Goal: Communication & Community: Answer question/provide support

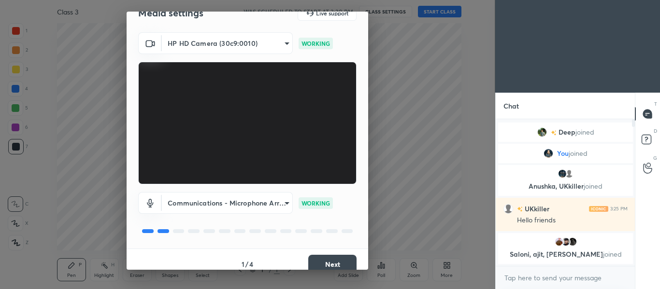
scroll to position [24, 0]
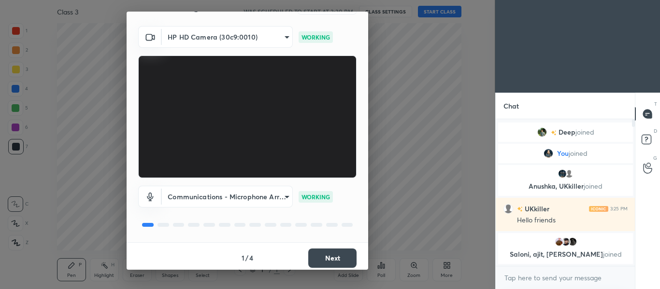
click at [344, 259] on button "Next" at bounding box center [332, 258] width 48 height 19
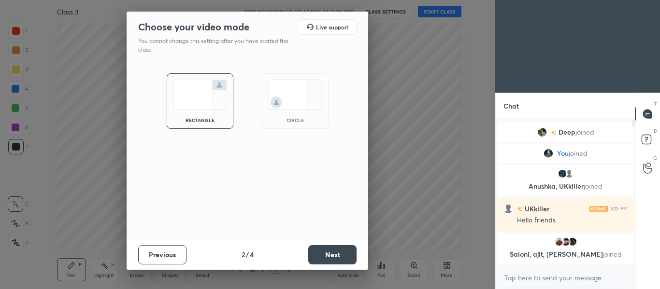
scroll to position [0, 0]
click at [330, 254] on button "Next" at bounding box center [332, 254] width 48 height 19
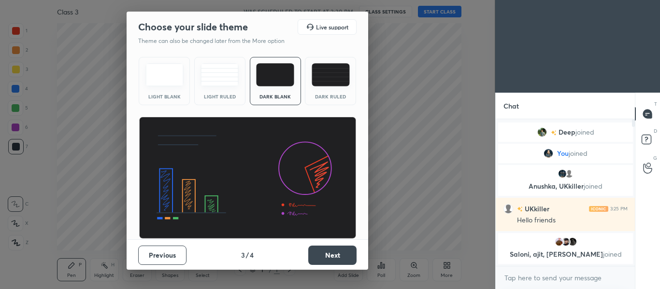
click at [330, 254] on button "Next" at bounding box center [332, 255] width 48 height 19
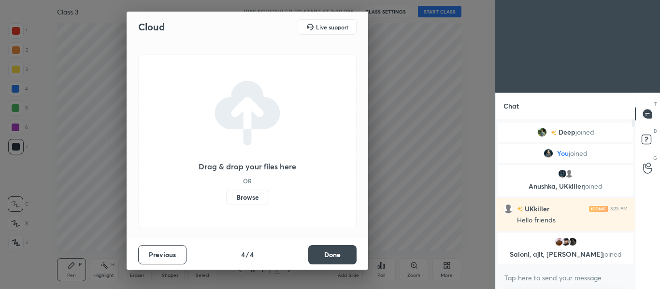
click at [330, 254] on button "Done" at bounding box center [332, 254] width 48 height 19
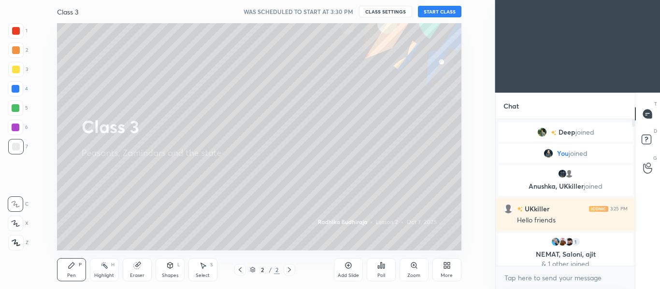
click at [446, 273] on div "More" at bounding box center [446, 275] width 12 height 5
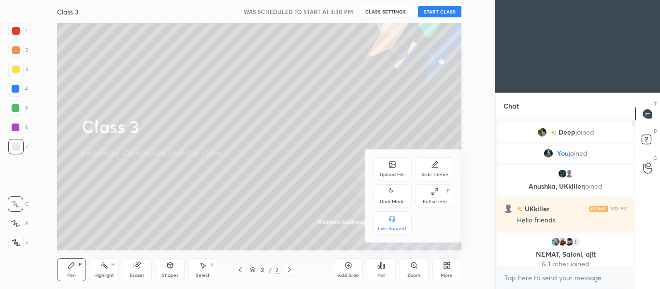
click at [431, 15] on div at bounding box center [330, 144] width 660 height 289
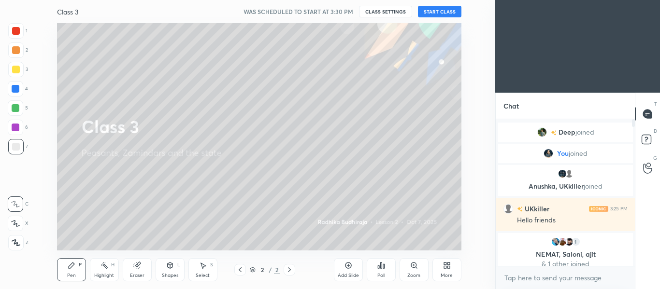
click at [431, 12] on button "START CLASS" at bounding box center [439, 12] width 43 height 12
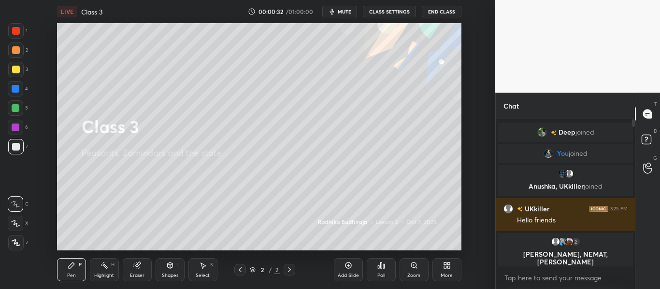
drag, startPoint x: 632, startPoint y: 123, endPoint x: 625, endPoint y: 195, distance: 71.7
click at [630, 187] on div at bounding box center [632, 192] width 6 height 147
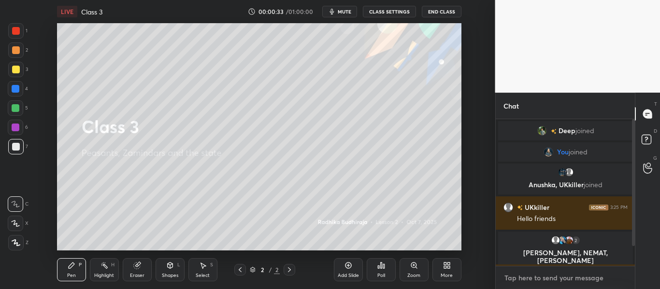
click at [616, 276] on textarea at bounding box center [565, 277] width 124 height 15
click at [633, 264] on div at bounding box center [632, 192] width 6 height 147
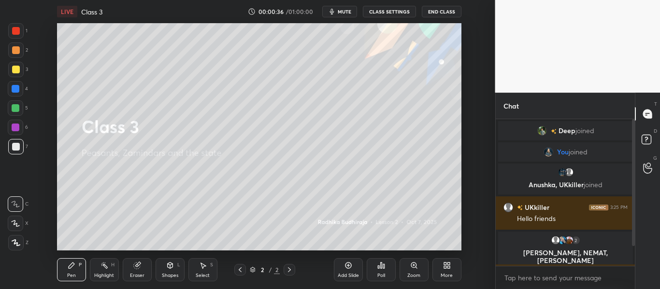
drag, startPoint x: 633, startPoint y: 264, endPoint x: 634, endPoint y: 244, distance: 19.3
click at [634, 244] on div at bounding box center [632, 192] width 6 height 147
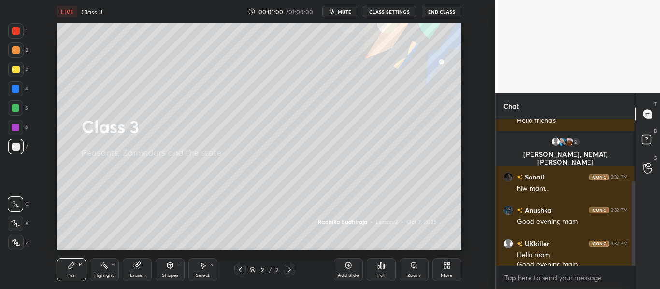
scroll to position [108, 0]
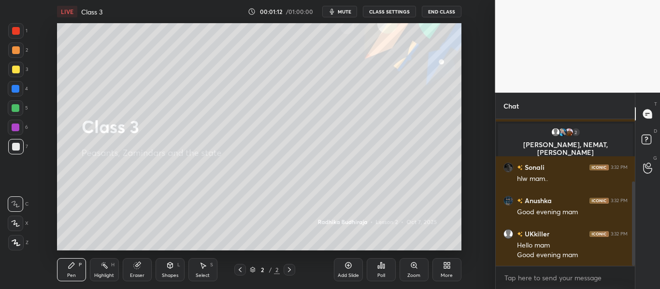
click at [443, 265] on icon at bounding box center [447, 266] width 8 height 8
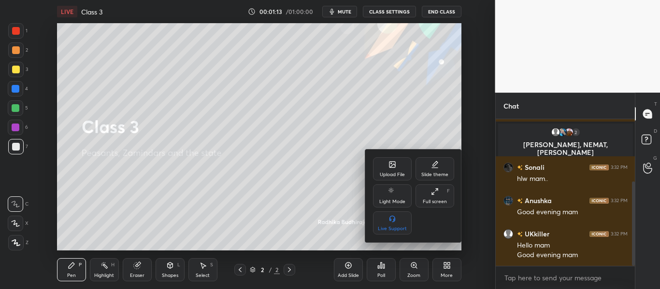
click at [390, 165] on icon at bounding box center [392, 165] width 6 height 6
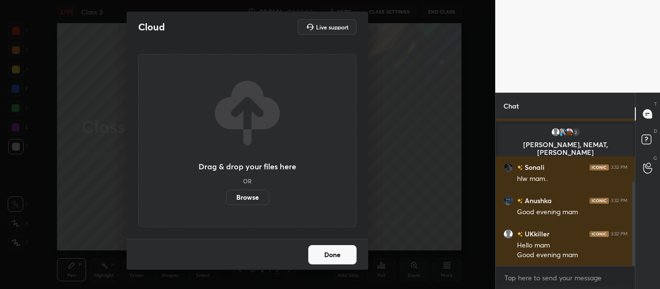
click at [232, 196] on label "Browse" at bounding box center [247, 197] width 43 height 15
click at [226, 196] on input "Browse" at bounding box center [226, 197] width 0 height 15
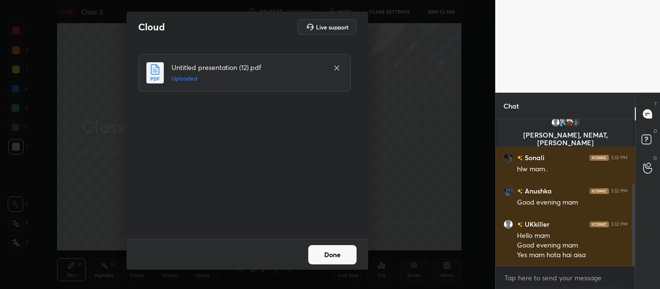
click at [315, 250] on button "Done" at bounding box center [332, 254] width 48 height 19
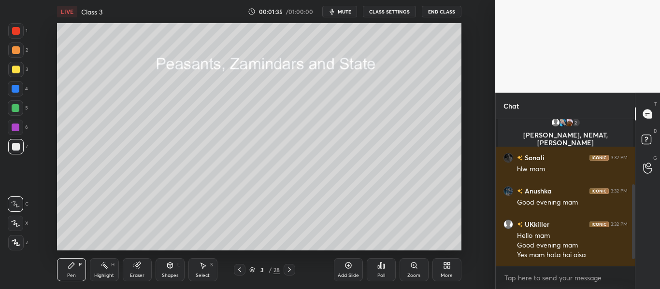
scroll to position [151, 0]
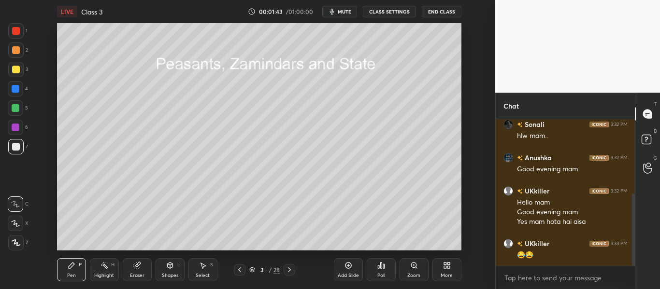
click at [287, 269] on icon at bounding box center [289, 270] width 8 height 8
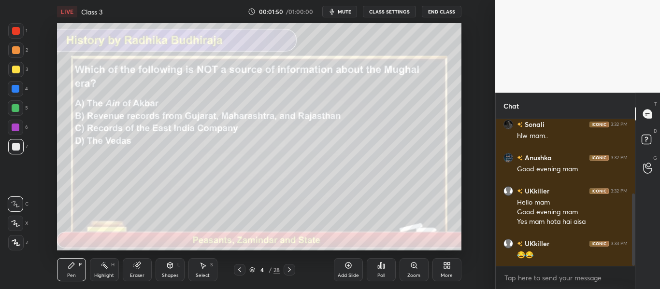
click at [378, 268] on icon at bounding box center [378, 267] width 1 height 2
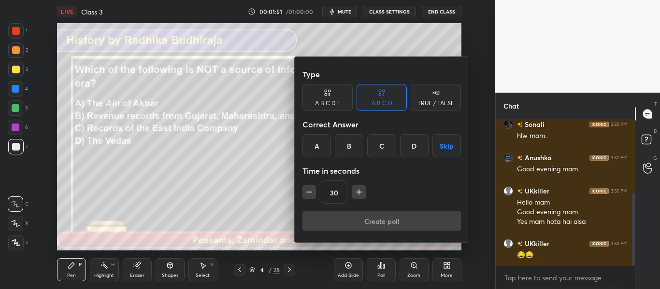
click at [417, 147] on div "D" at bounding box center [414, 145] width 28 height 23
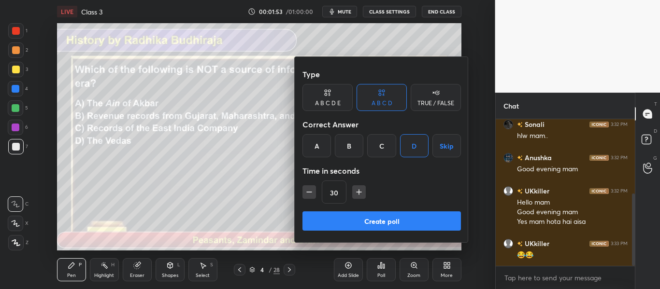
click at [409, 217] on button "Create poll" at bounding box center [381, 221] width 158 height 19
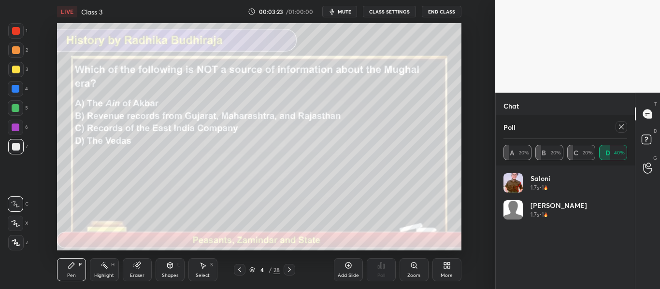
scroll to position [261, 0]
click at [618, 123] on div at bounding box center [621, 127] width 12 height 12
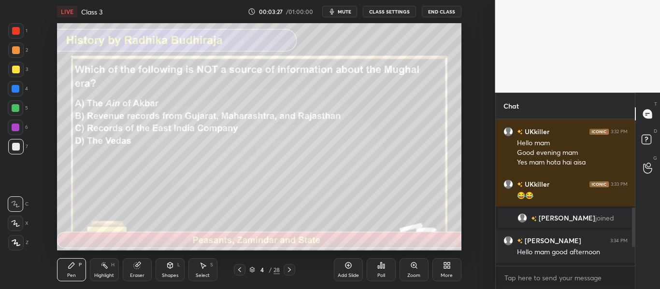
scroll to position [215, 0]
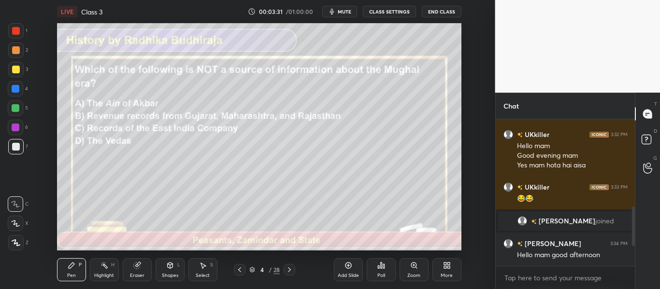
click at [289, 270] on icon at bounding box center [289, 270] width 8 height 8
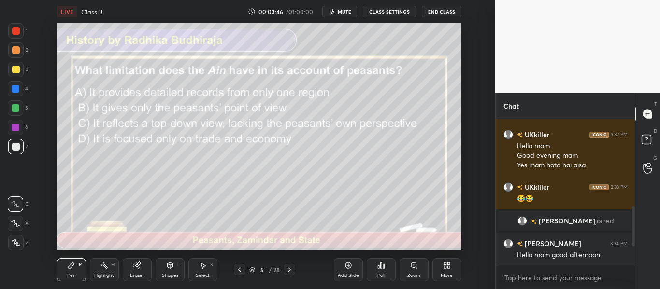
click at [378, 274] on div "Poll" at bounding box center [381, 275] width 8 height 5
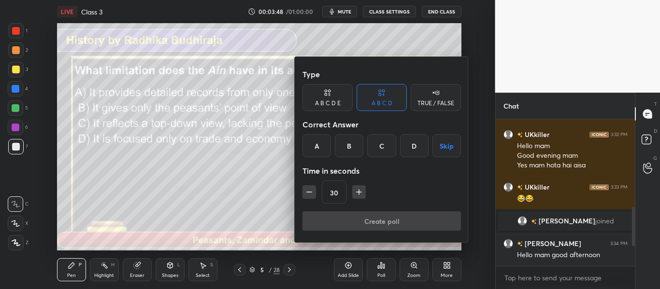
click at [377, 146] on div "C" at bounding box center [381, 145] width 28 height 23
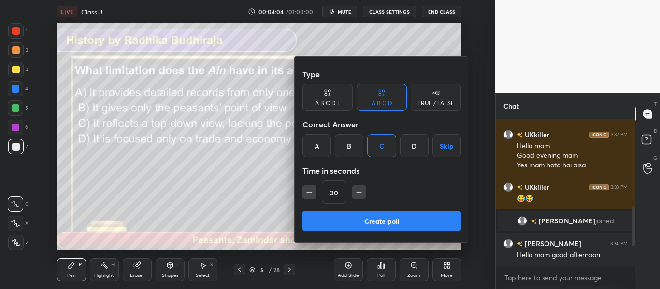
click at [451, 221] on button "Create poll" at bounding box center [381, 221] width 158 height 19
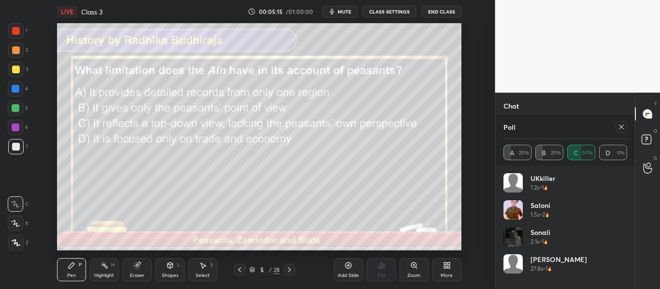
scroll to position [422, 0]
click at [620, 125] on icon at bounding box center [621, 127] width 8 height 8
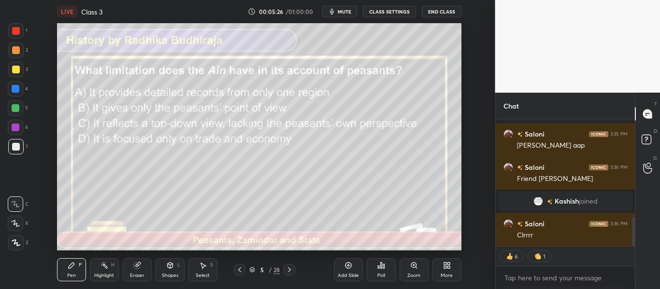
scroll to position [459, 0]
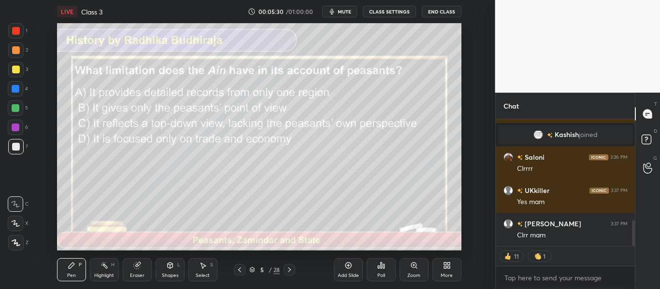
click at [290, 269] on icon at bounding box center [289, 270] width 3 height 5
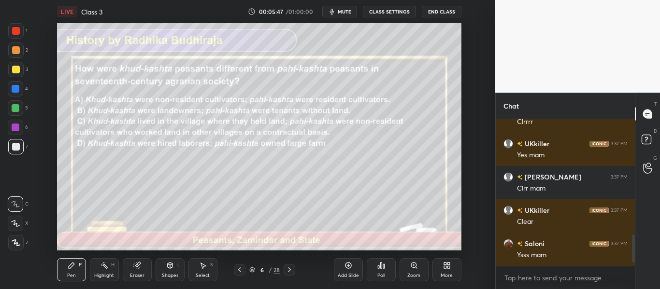
scroll to position [539, 0]
click at [384, 280] on div "Poll" at bounding box center [381, 269] width 29 height 23
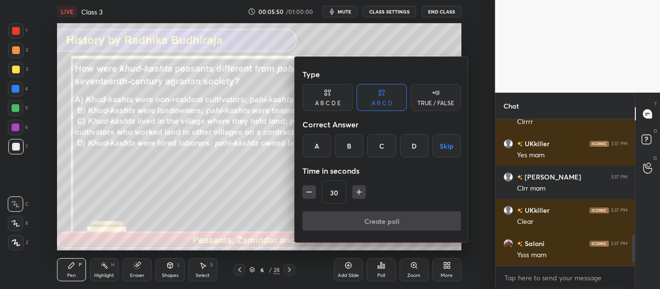
click at [374, 147] on div "C" at bounding box center [381, 145] width 28 height 23
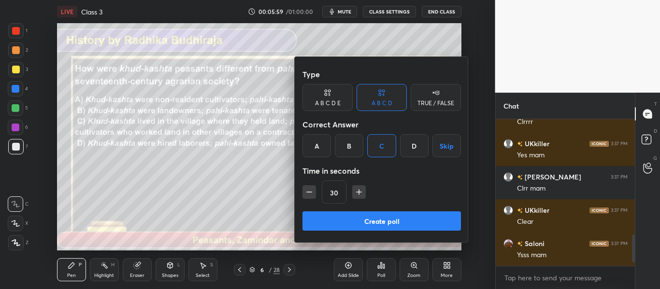
click at [366, 217] on button "Create poll" at bounding box center [381, 221] width 158 height 19
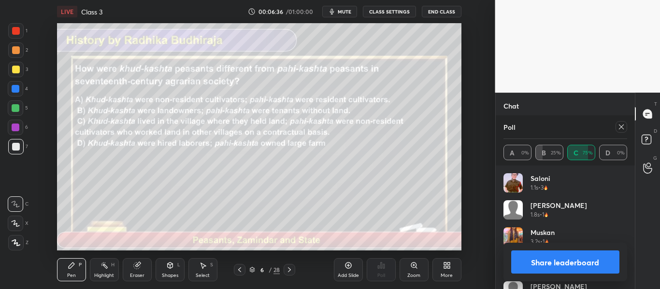
scroll to position [664, 0]
click at [555, 264] on button "Share leaderboard" at bounding box center [565, 262] width 109 height 23
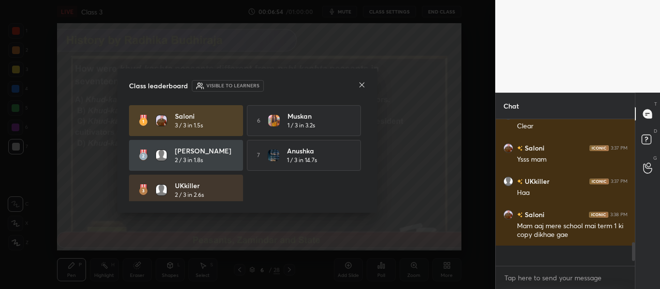
scroll to position [616, 0]
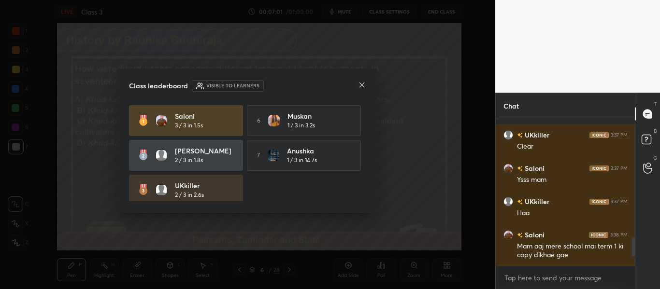
click at [366, 196] on div "Class leaderboard Visible to learners Saloni 3 / 3 in 1.5s 6 Muskan 1 / 3 in 3.…" at bounding box center [247, 141] width 260 height 145
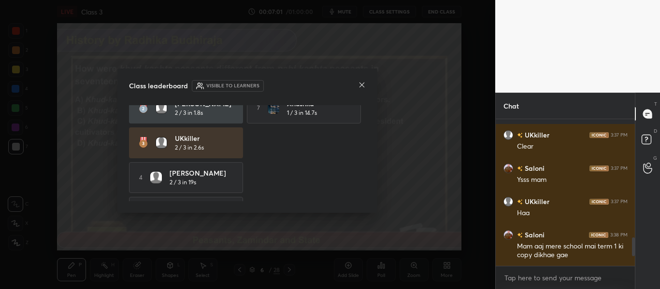
scroll to position [76, 0]
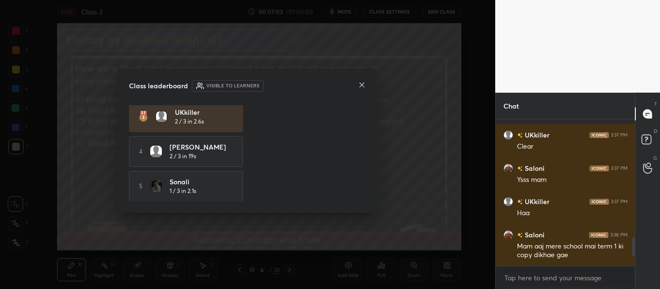
click at [366, 101] on div "Class leaderboard Visible to learners Saloni 3 / 3 in 1.5s 6 Muskan 1 / 3 in 3.…" at bounding box center [247, 141] width 260 height 145
click at [363, 101] on div "Class leaderboard Visible to learners Saloni 3 / 3 in 1.5s 6 Muskan 1 / 3 in 3.…" at bounding box center [247, 141] width 260 height 145
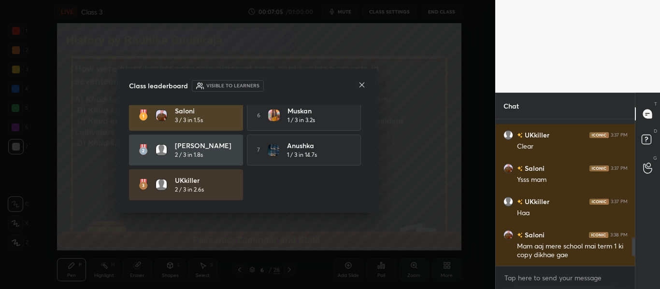
scroll to position [0, 0]
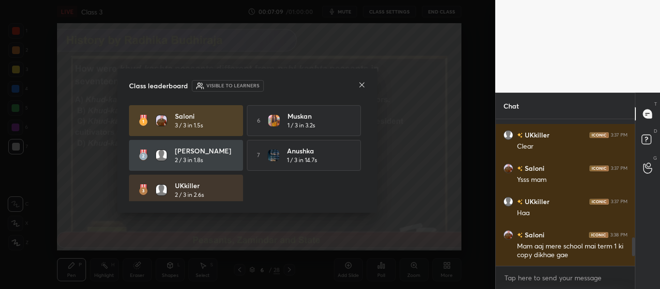
click at [363, 90] on div at bounding box center [362, 86] width 8 height 10
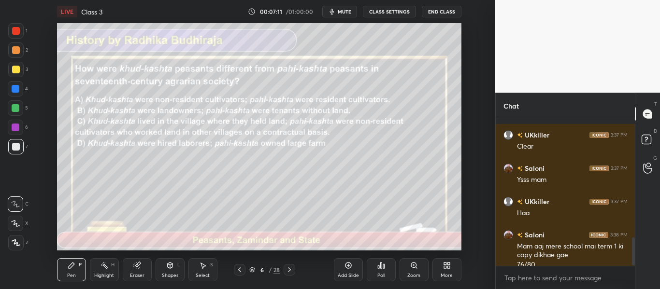
scroll to position [624, 0]
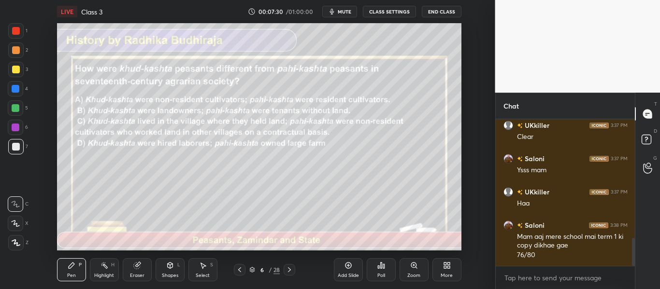
click at [290, 261] on div "Pen P Highlight H Eraser Shapes L Select S 6 / 28 Add Slide Poll Zoom More" at bounding box center [259, 270] width 404 height 39
click at [290, 266] on icon at bounding box center [289, 270] width 8 height 8
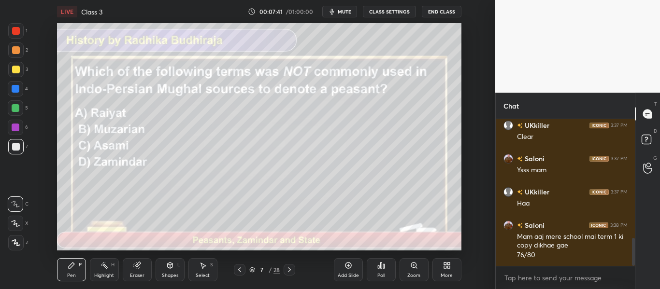
click at [378, 253] on div "Poll" at bounding box center [381, 270] width 29 height 54
click at [381, 259] on div "Poll" at bounding box center [381, 269] width 29 height 23
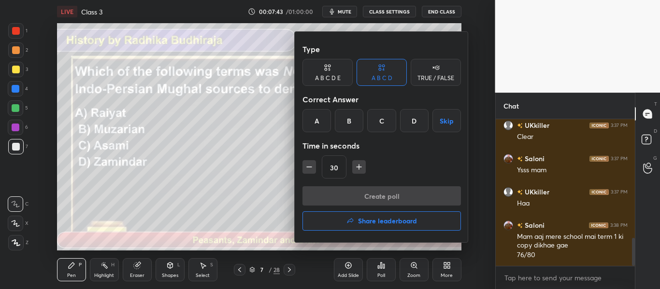
drag, startPoint x: 412, startPoint y: 122, endPoint x: 407, endPoint y: 133, distance: 13.0
click at [411, 123] on div "D" at bounding box center [414, 120] width 28 height 23
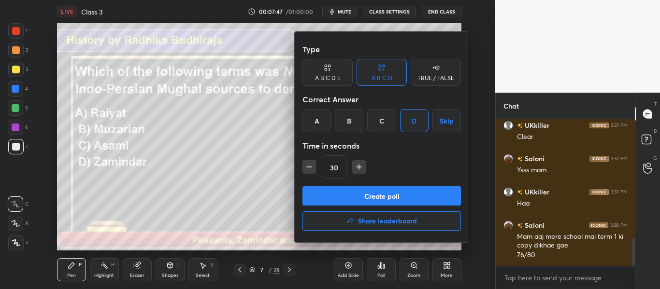
click at [401, 189] on button "Create poll" at bounding box center [381, 195] width 158 height 19
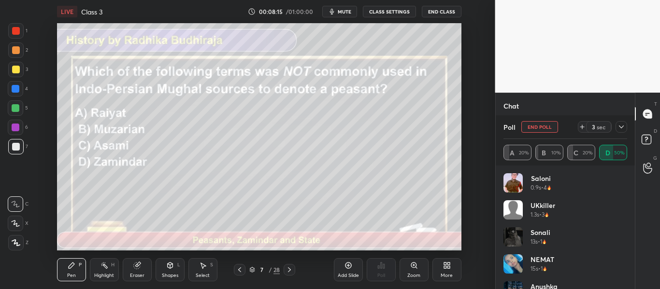
scroll to position [19, 0]
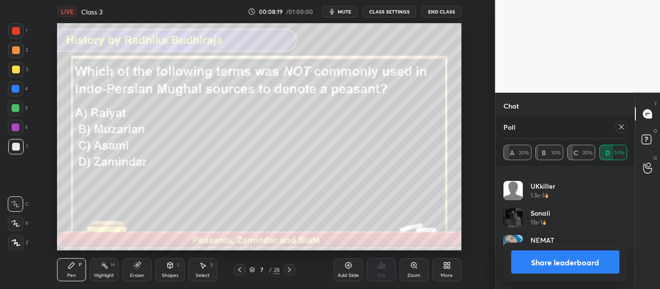
click at [554, 258] on button "Share leaderboard" at bounding box center [565, 262] width 109 height 23
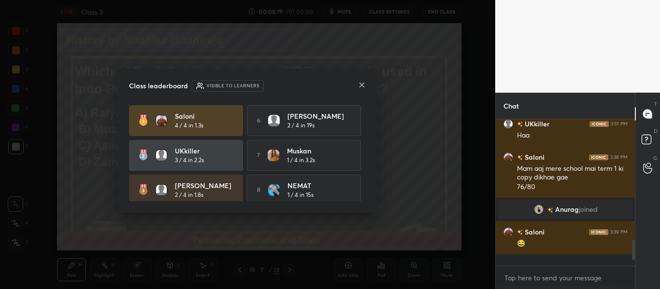
scroll to position [60, 136]
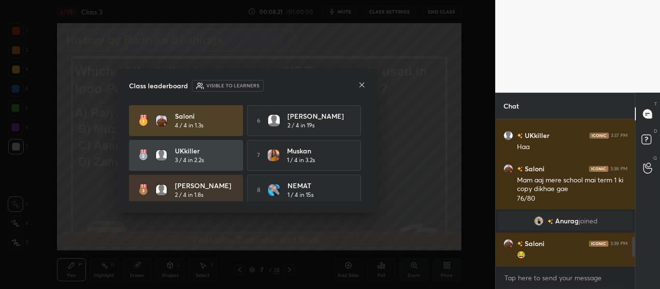
click at [362, 186] on div "Saloni 4 / 4 in 1.3s 6 Ashmi 2 / 4 in 19s UKkiller 3 / 4 in 2.2s 7 Muskan 1 / 4…" at bounding box center [247, 190] width 237 height 170
drag, startPoint x: 362, startPoint y: 186, endPoint x: 364, endPoint y: 198, distance: 12.2
click at [364, 198] on div "Saloni 4 / 4 in 1.3s 6 Ashmi 2 / 4 in 19s UKkiller 3 / 4 in 2.2s 7 Muskan 1 / 4…" at bounding box center [247, 153] width 237 height 97
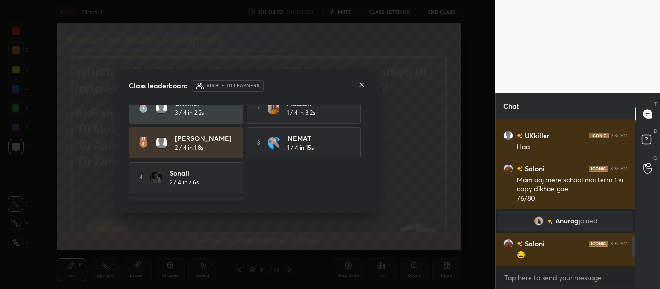
scroll to position [76, 0]
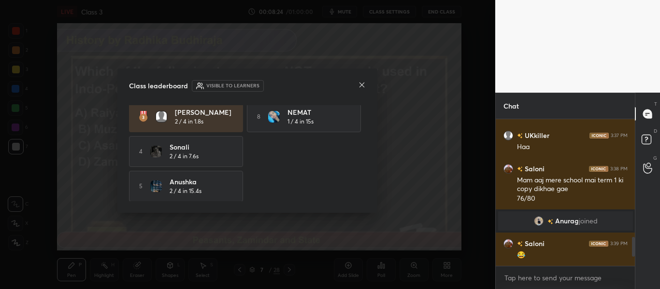
click at [357, 84] on div "Class leaderboard Visible to learners" at bounding box center [247, 86] width 237 height 12
click at [360, 84] on icon at bounding box center [362, 85] width 8 height 8
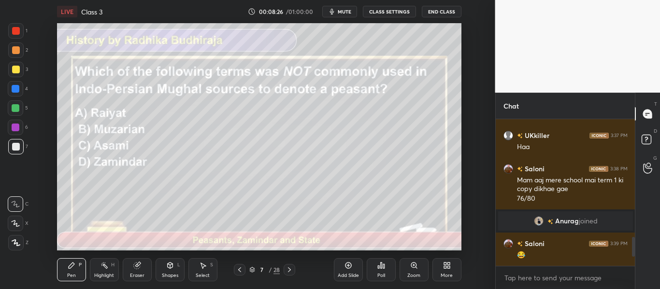
scroll to position [625, 0]
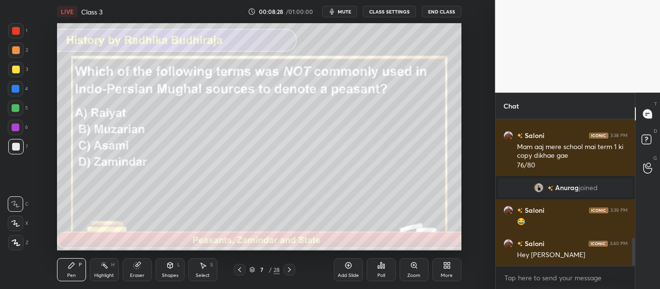
click at [287, 266] on icon at bounding box center [289, 270] width 8 height 8
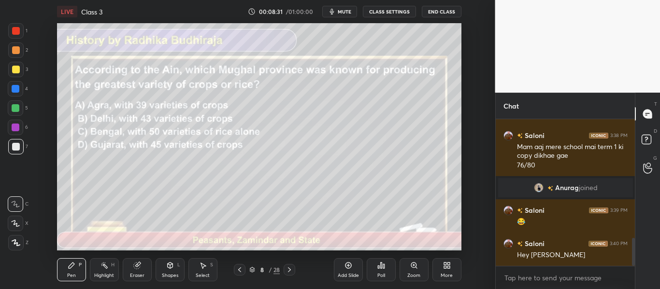
click at [381, 274] on div "Poll" at bounding box center [381, 275] width 8 height 5
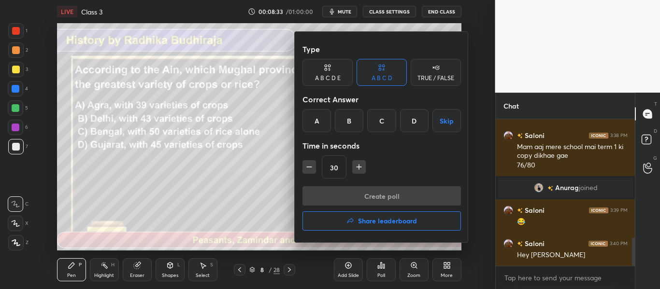
click at [376, 125] on div "C" at bounding box center [381, 120] width 28 height 23
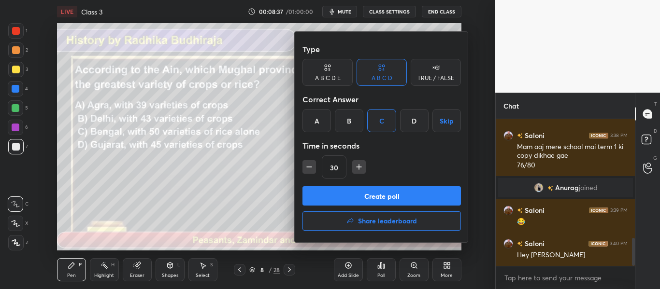
click at [356, 196] on button "Create poll" at bounding box center [381, 195] width 158 height 19
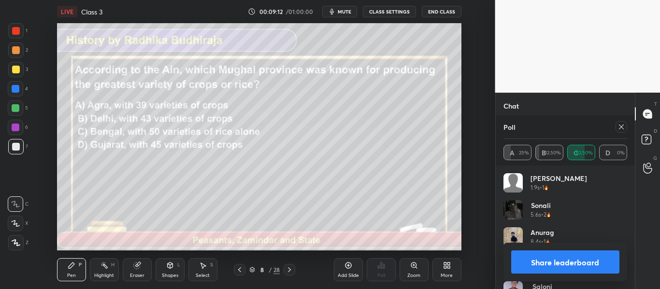
scroll to position [709, 0]
click at [567, 264] on button "Share leaderboard" at bounding box center [565, 262] width 109 height 23
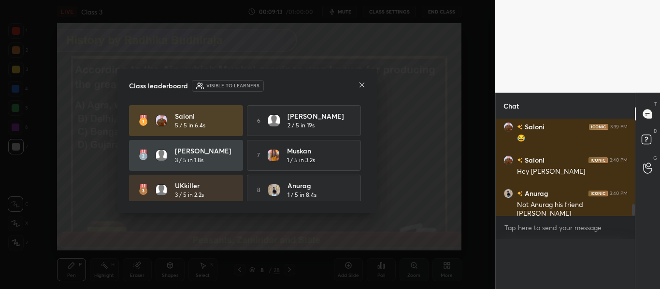
scroll to position [29, 136]
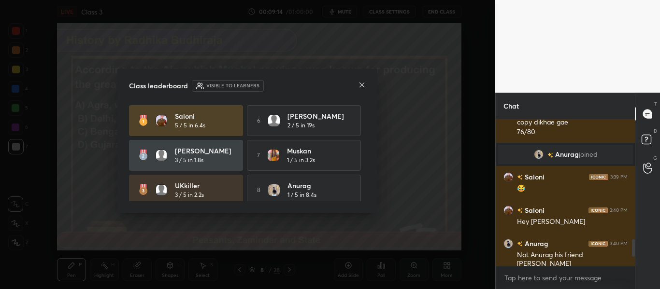
click at [362, 192] on div "Saloni 5 / 5 in 6.4s 6 Ashmi 2 / 5 in 19s Shubhani 3 / 5 in 1.8s 7 Muskan 1 / 5…" at bounding box center [247, 190] width 237 height 170
click at [363, 191] on div "Saloni 5 / 5 in 6.4s 6 Ashmi 2 / 5 in 19s Shubhani 3 / 5 in 1.8s 7 Muskan 1 / 5…" at bounding box center [247, 153] width 237 height 97
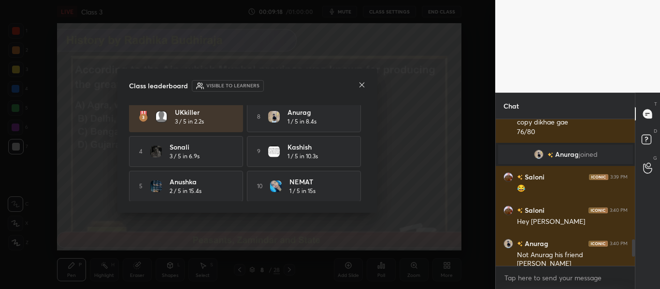
click at [362, 88] on icon at bounding box center [362, 85] width 8 height 8
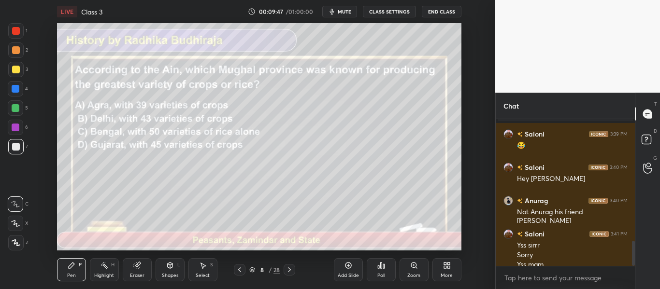
scroll to position [711, 0]
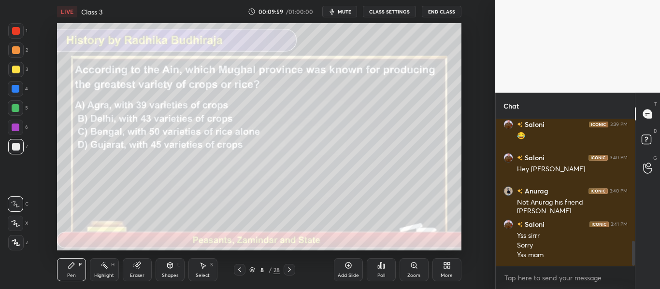
click at [285, 270] on icon at bounding box center [289, 270] width 8 height 8
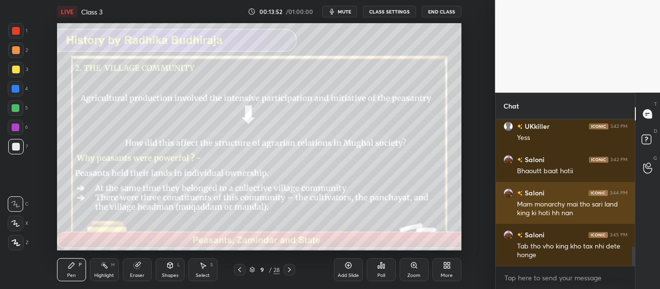
scroll to position [1014, 0]
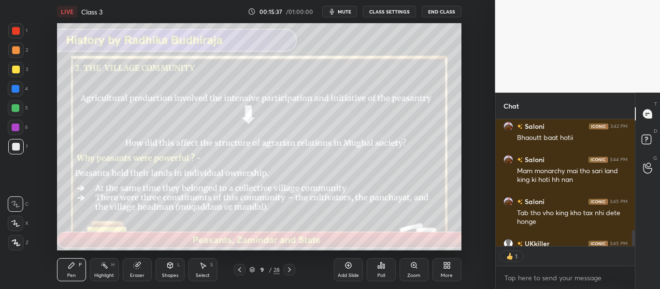
click at [293, 270] on icon at bounding box center [289, 270] width 8 height 8
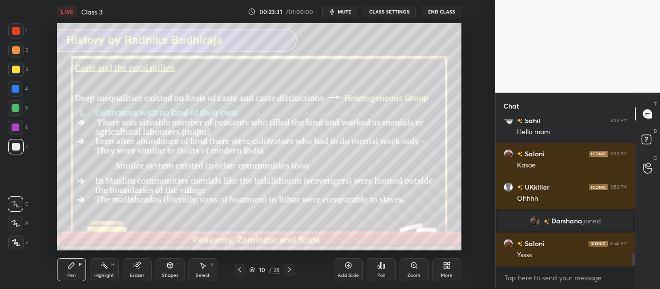
scroll to position [1482, 0]
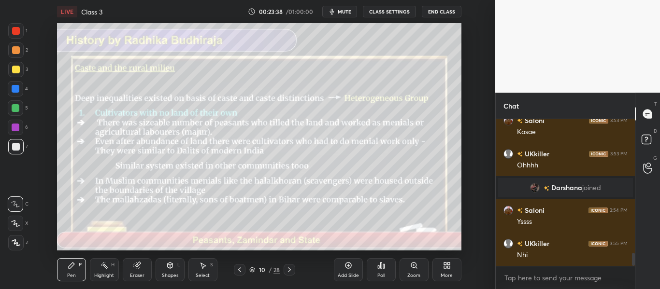
click at [289, 271] on icon at bounding box center [289, 270] width 3 height 5
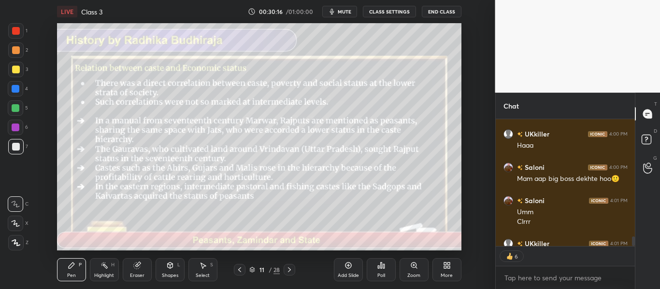
scroll to position [1800, 0]
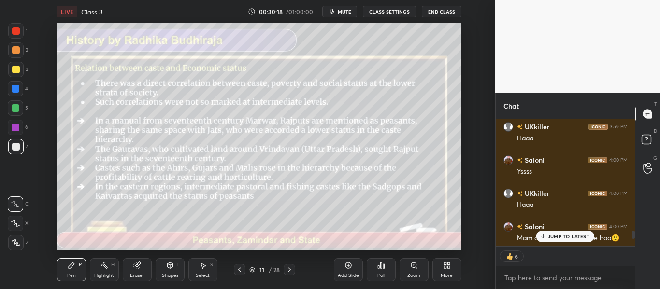
click at [576, 236] on p "JUMP TO LATEST" at bounding box center [569, 237] width 42 height 6
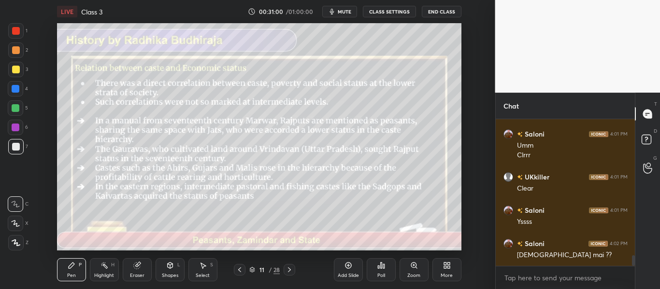
scroll to position [1847, 0]
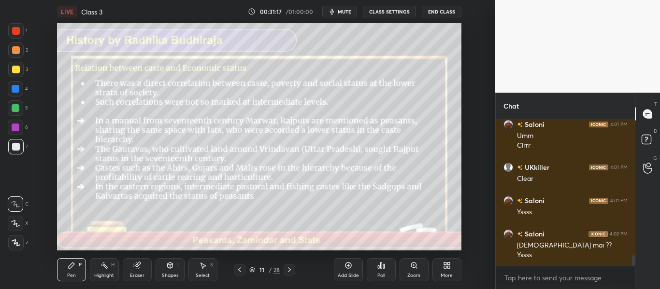
click at [286, 269] on icon at bounding box center [289, 270] width 8 height 8
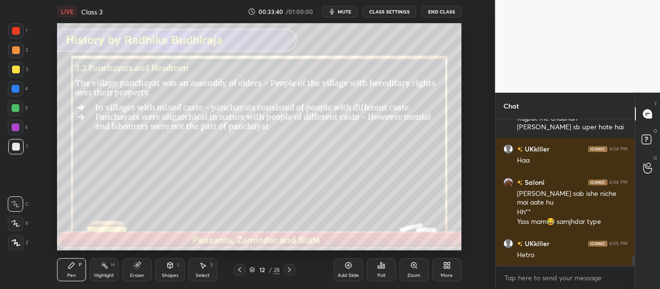
scroll to position [2121, 0]
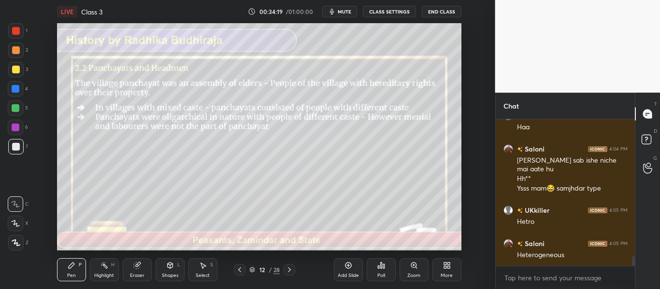
click at [291, 268] on icon at bounding box center [289, 270] width 8 height 8
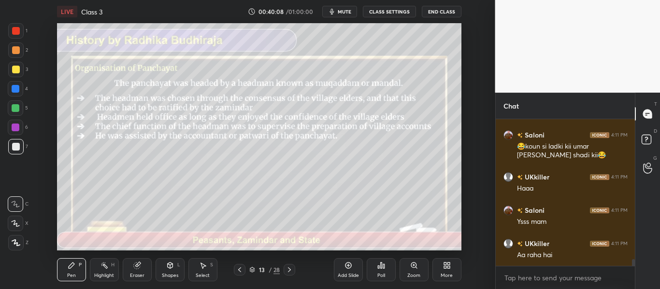
scroll to position [2959, 0]
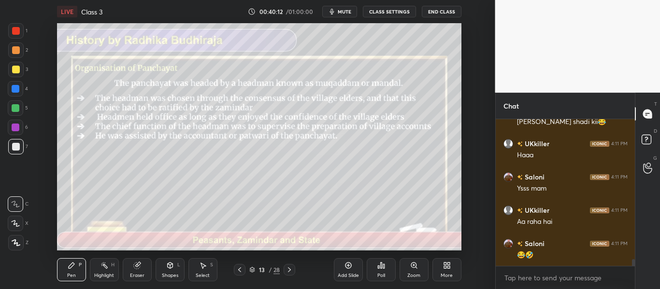
click at [288, 269] on icon at bounding box center [289, 270] width 8 height 8
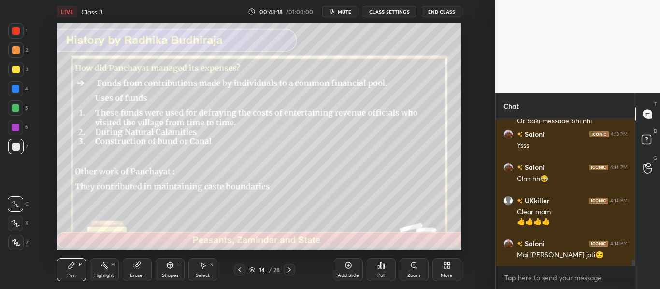
scroll to position [3205, 0]
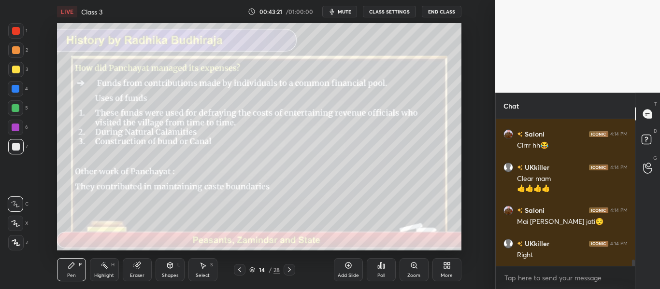
click at [239, 269] on icon at bounding box center [240, 270] width 8 height 8
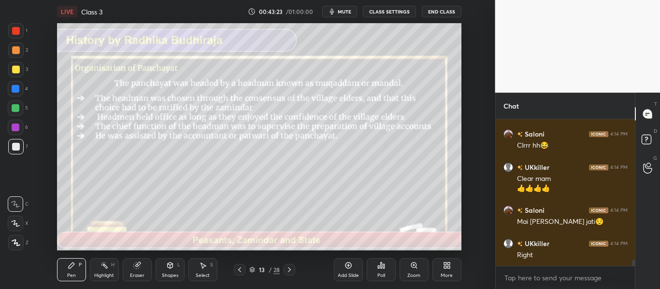
click at [289, 271] on icon at bounding box center [289, 270] width 3 height 5
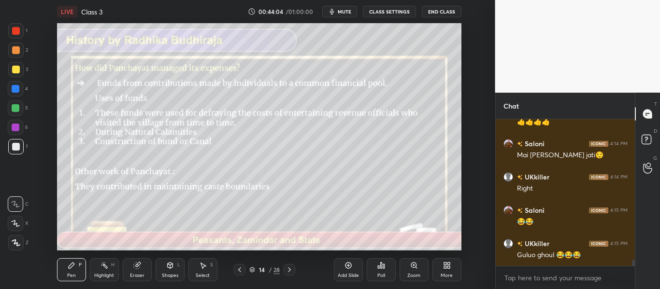
scroll to position [3305, 0]
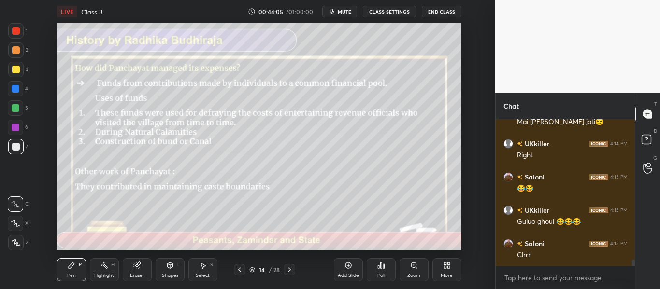
click at [291, 268] on icon at bounding box center [289, 270] width 8 height 8
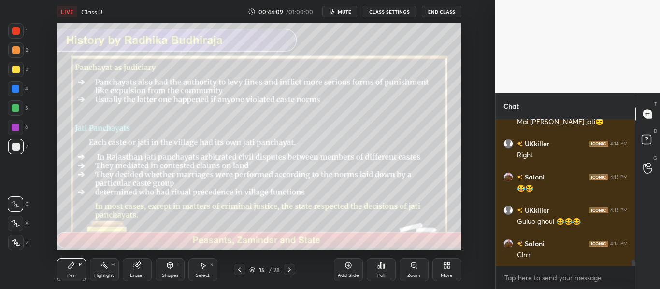
scroll to position [3338, 0]
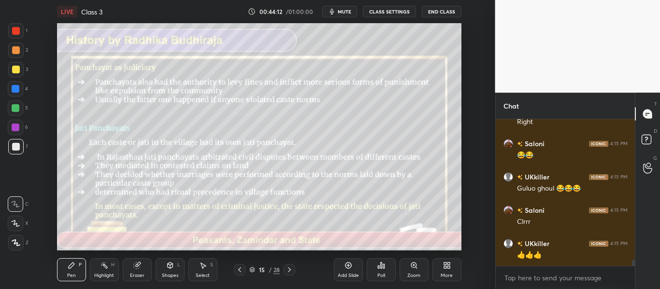
click at [241, 266] on icon at bounding box center [240, 270] width 8 height 8
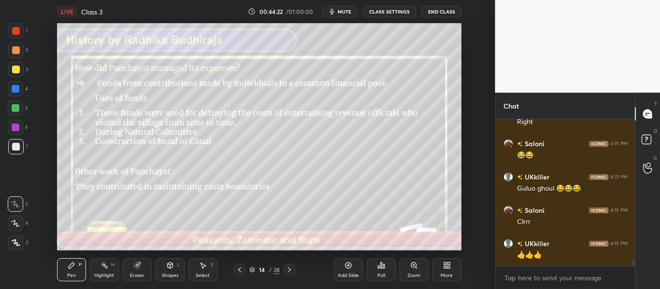
click at [289, 269] on icon at bounding box center [289, 270] width 8 height 8
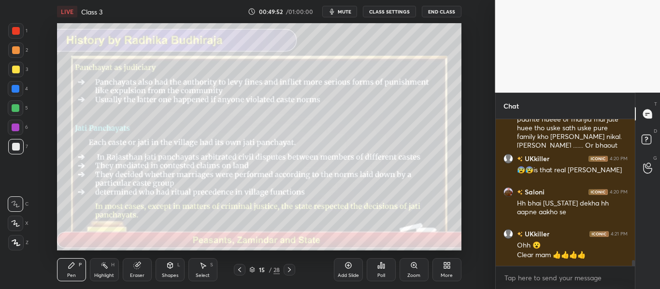
scroll to position [3660, 0]
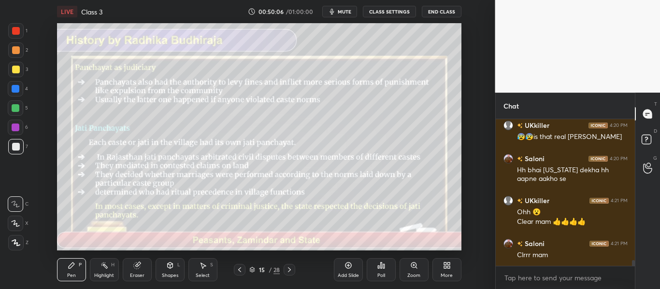
click at [289, 269] on icon at bounding box center [289, 270] width 3 height 5
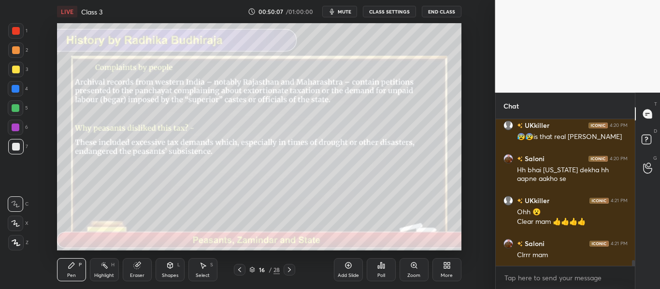
click at [265, 261] on div "Pen P Highlight H Eraser Shapes L Select S 16 / 28 Add Slide Poll Zoom More" at bounding box center [259, 270] width 404 height 39
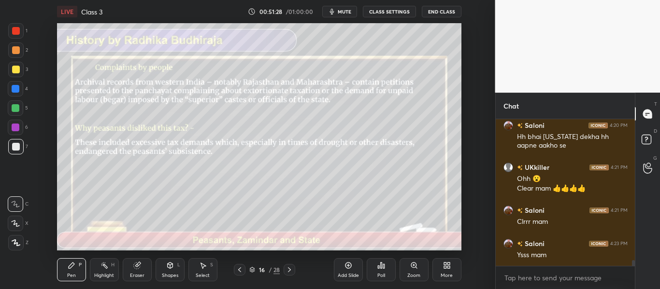
scroll to position [3727, 0]
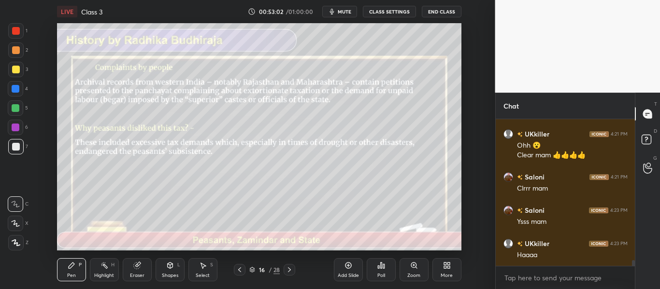
click at [290, 266] on icon at bounding box center [289, 270] width 8 height 8
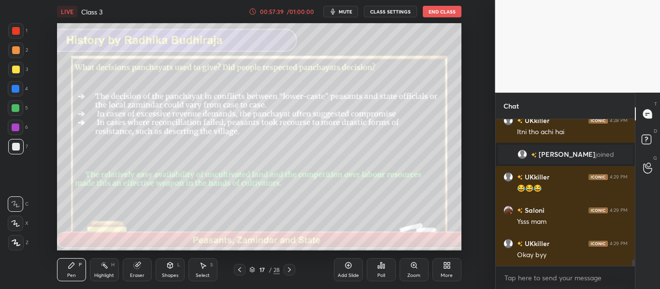
scroll to position [3316, 0]
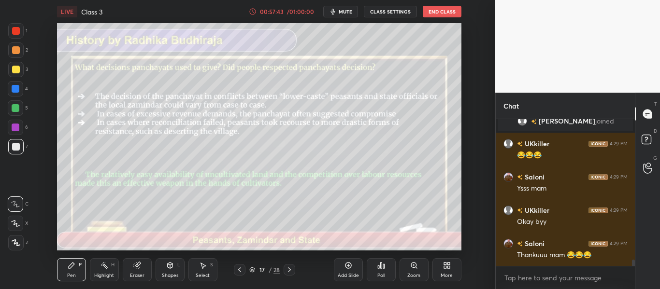
click at [430, 12] on button "End Class" at bounding box center [442, 12] width 39 height 12
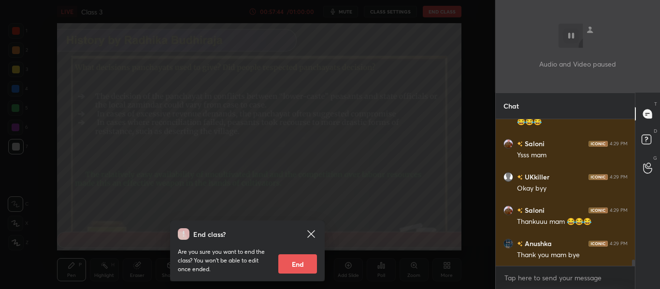
click at [305, 265] on button "End" at bounding box center [297, 263] width 39 height 19
type textarea "x"
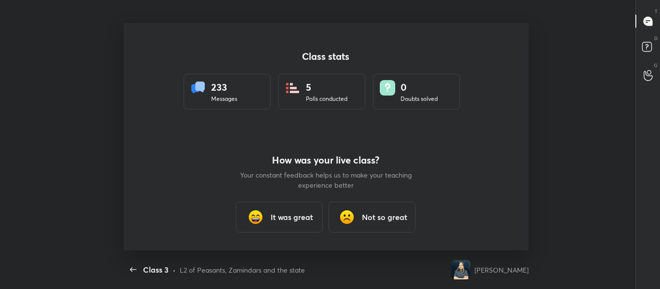
scroll to position [48061, 47763]
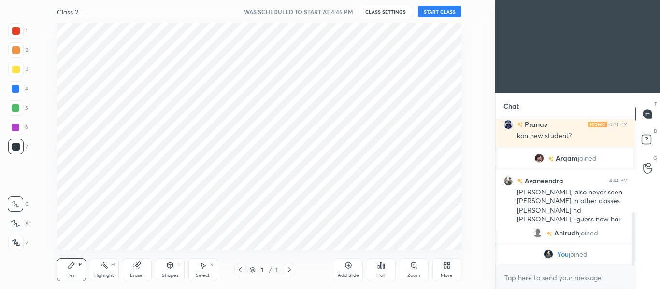
scroll to position [227, 456]
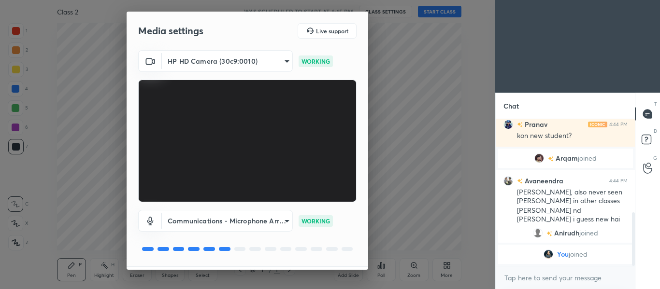
click at [368, 256] on div "Media settings Live support HP HD Camera (30c9:0010) 3d2925b2c68f9693179116b95b…" at bounding box center [247, 141] width 241 height 258
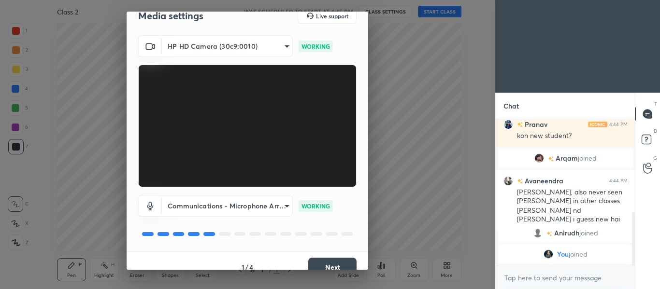
scroll to position [28, 0]
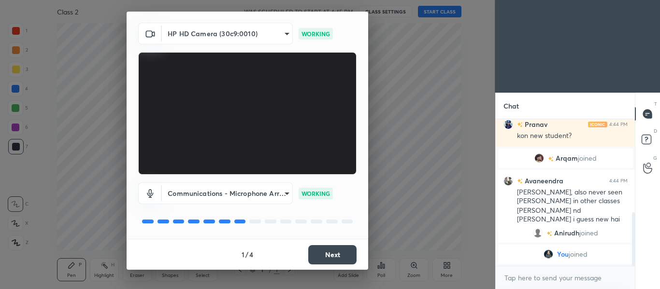
click at [343, 260] on button "Next" at bounding box center [332, 254] width 48 height 19
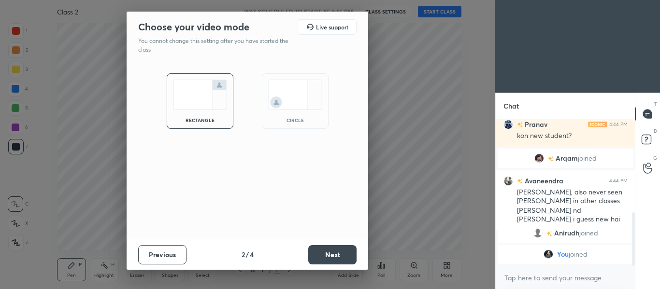
scroll to position [0, 0]
click at [343, 260] on button "Next" at bounding box center [332, 254] width 48 height 19
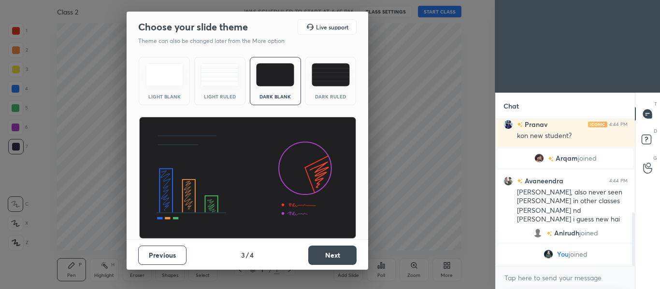
click at [343, 260] on button "Next" at bounding box center [332, 255] width 48 height 19
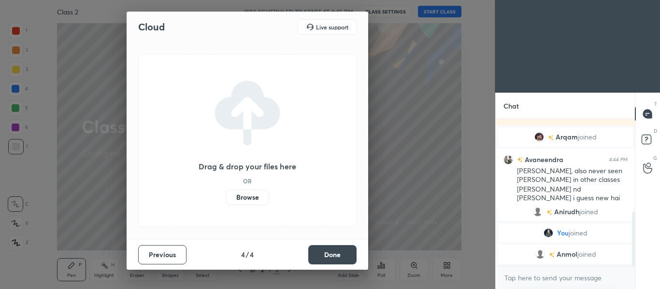
scroll to position [276, 0]
click at [330, 252] on button "Done" at bounding box center [332, 254] width 48 height 19
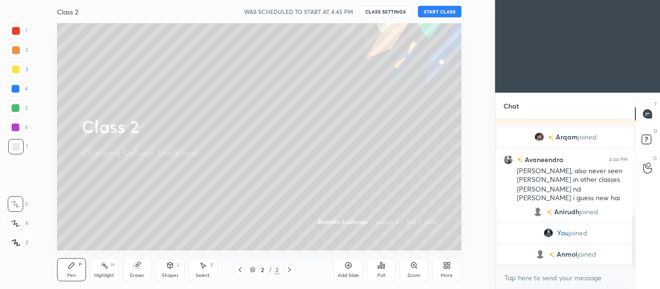
click at [432, 11] on button "START CLASS" at bounding box center [439, 12] width 43 height 12
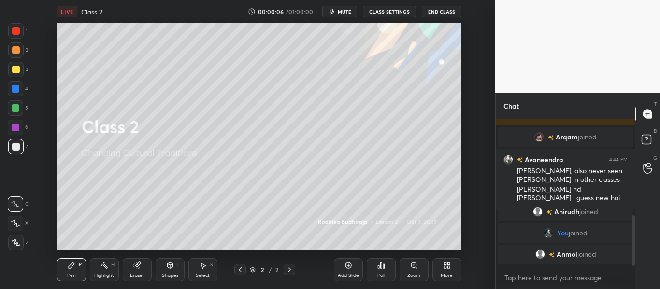
click at [336, 14] on icon "button" at bounding box center [332, 12] width 8 height 8
click at [444, 274] on div "More" at bounding box center [446, 275] width 12 height 5
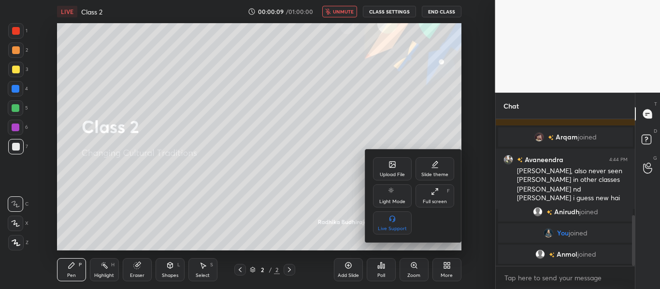
click at [401, 167] on div "Upload File" at bounding box center [392, 168] width 39 height 23
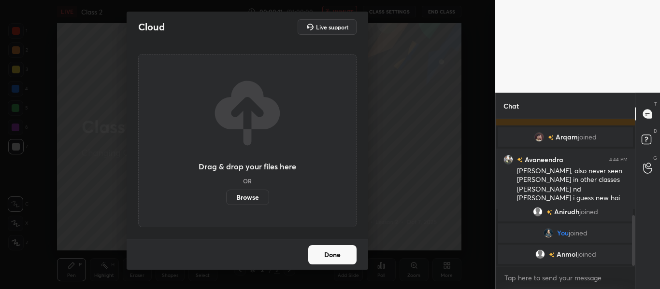
click at [226, 198] on label "Browse" at bounding box center [247, 197] width 43 height 15
click at [226, 198] on input "Browse" at bounding box center [226, 197] width 0 height 15
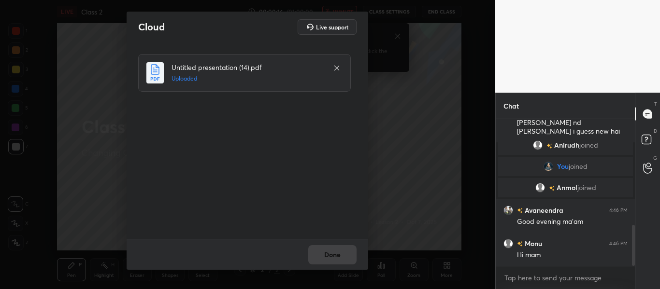
scroll to position [376, 0]
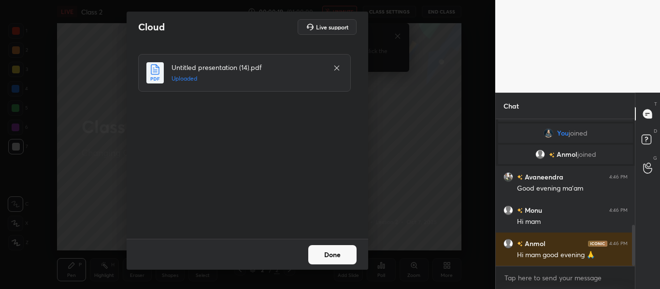
click at [332, 254] on button "Done" at bounding box center [332, 254] width 48 height 19
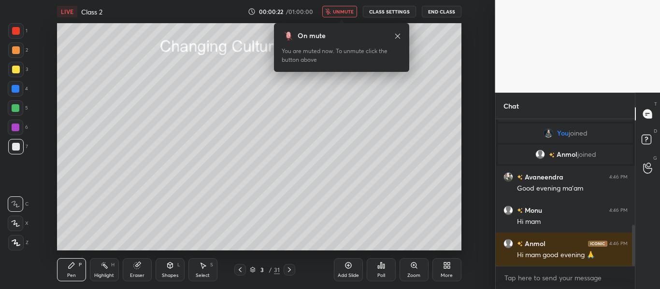
click at [353, 9] on span "unmute" at bounding box center [343, 11] width 21 height 7
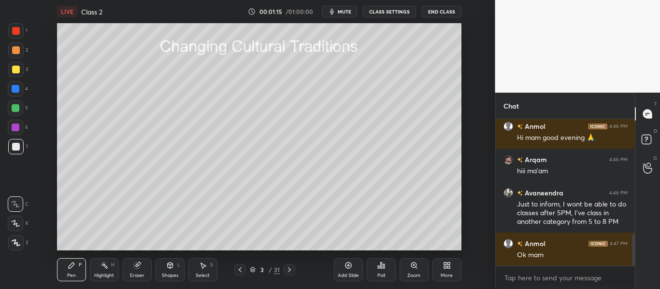
scroll to position [527, 0]
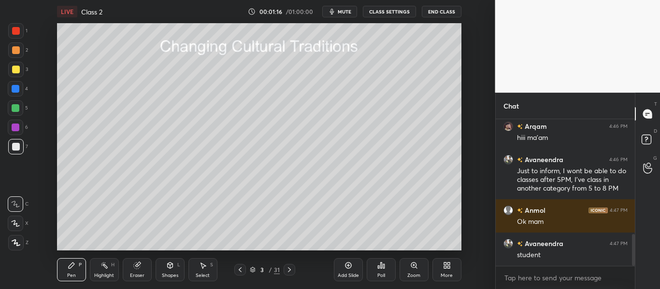
click at [291, 270] on icon at bounding box center [289, 270] width 8 height 8
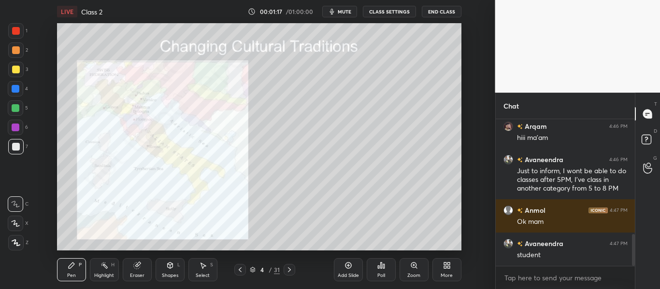
click at [291, 270] on icon at bounding box center [289, 270] width 8 height 8
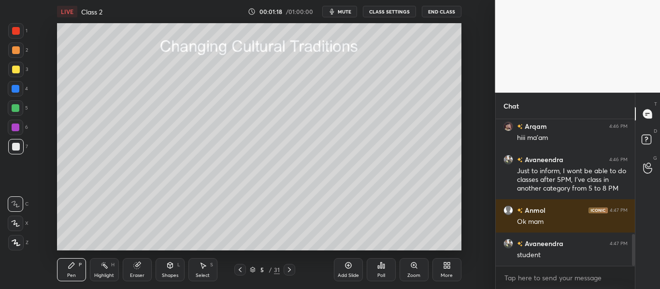
click at [291, 270] on icon at bounding box center [289, 270] width 8 height 8
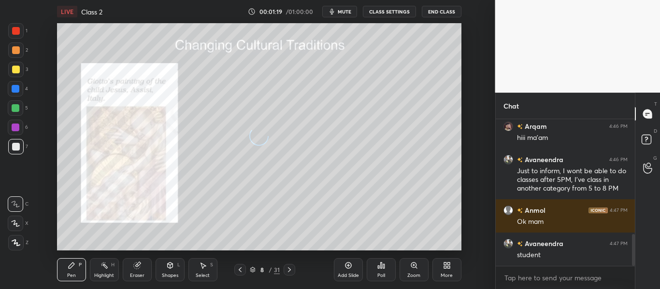
click at [291, 270] on icon at bounding box center [289, 270] width 8 height 8
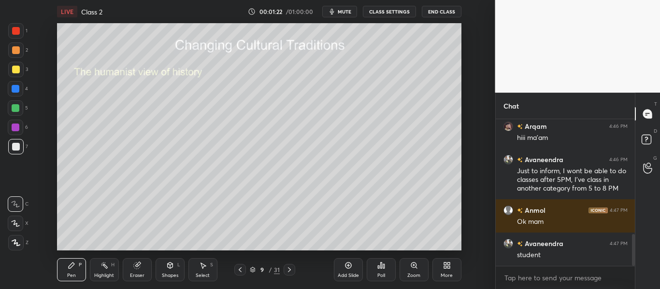
click at [289, 268] on icon at bounding box center [289, 270] width 8 height 8
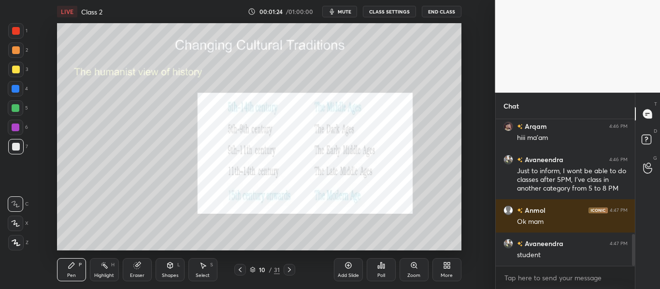
click at [289, 268] on icon at bounding box center [289, 270] width 8 height 8
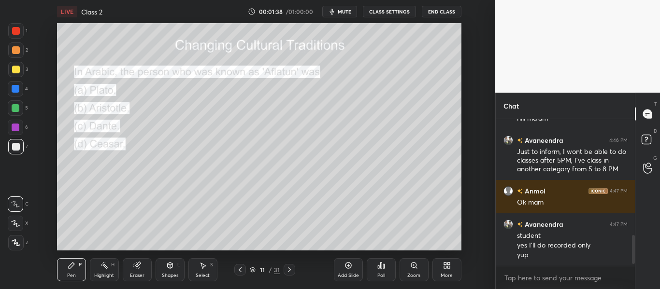
scroll to position [588, 0]
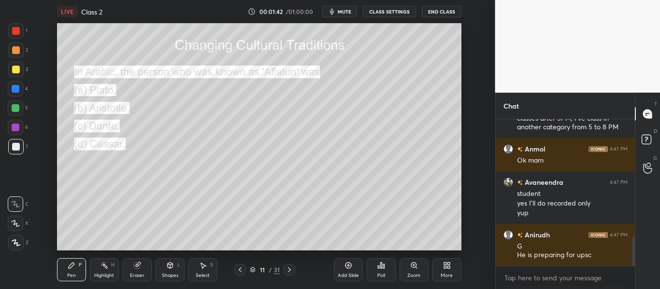
click at [386, 274] on div "Poll" at bounding box center [381, 269] width 29 height 23
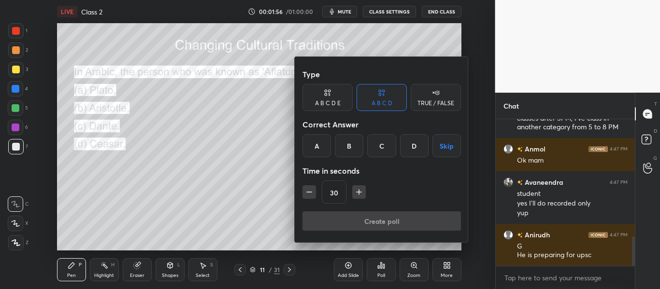
click at [321, 145] on div "A" at bounding box center [316, 145] width 28 height 23
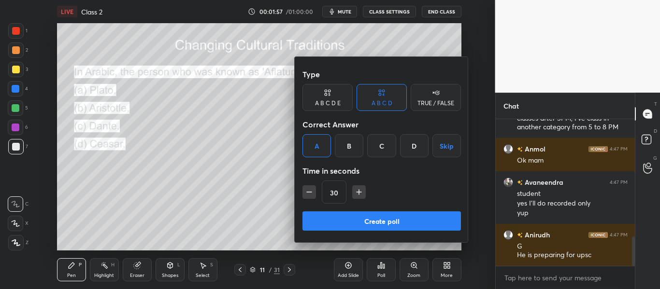
click at [373, 220] on button "Create poll" at bounding box center [381, 221] width 158 height 19
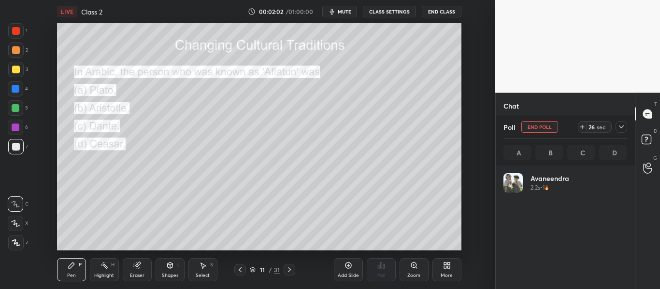
scroll to position [113, 121]
click at [618, 129] on icon at bounding box center [621, 127] width 8 height 8
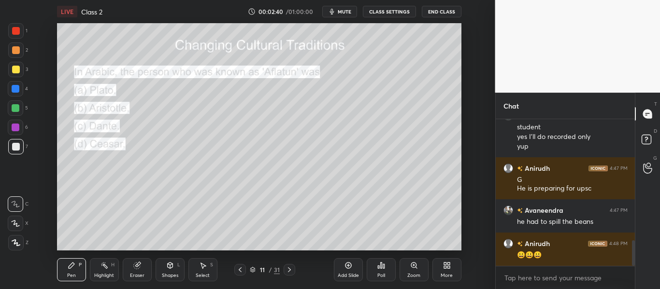
scroll to position [688, 0]
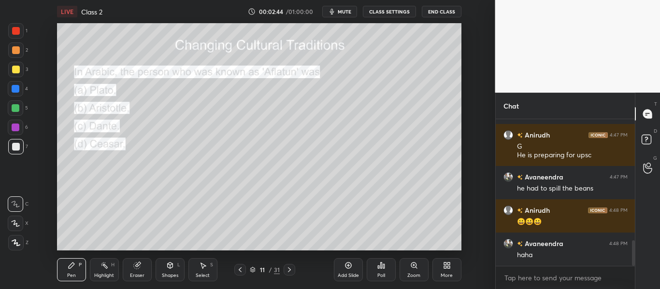
click at [289, 273] on icon at bounding box center [289, 270] width 8 height 8
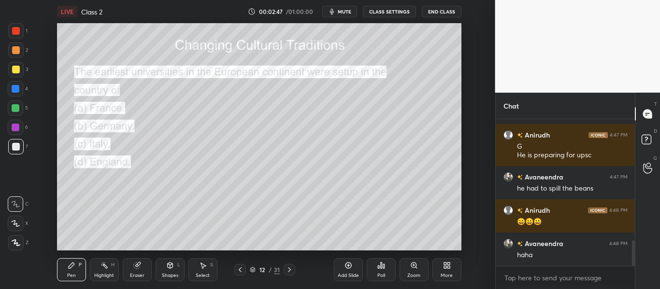
click at [386, 277] on div "Poll" at bounding box center [381, 269] width 29 height 23
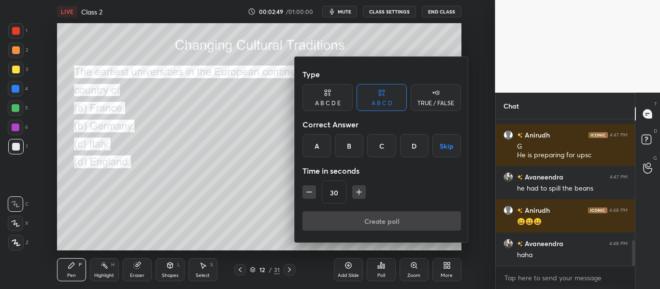
click at [383, 140] on div "C" at bounding box center [381, 145] width 28 height 23
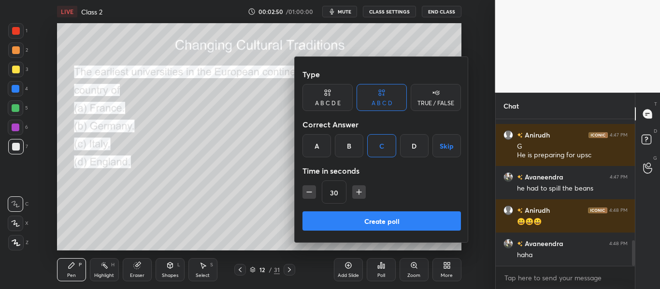
click at [374, 218] on button "Create poll" at bounding box center [381, 221] width 158 height 19
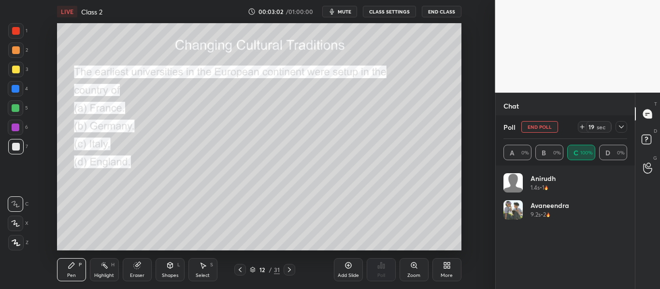
scroll to position [771, 0]
click at [240, 269] on icon at bounding box center [240, 270] width 3 height 5
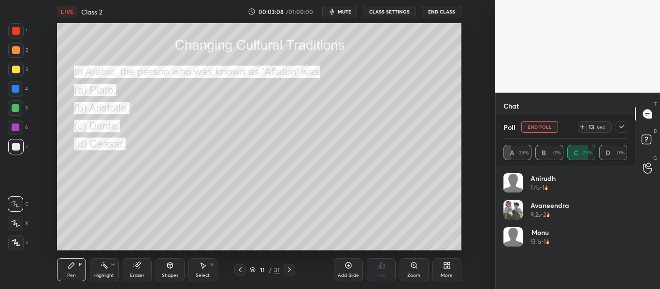
click at [240, 269] on icon at bounding box center [240, 270] width 3 height 5
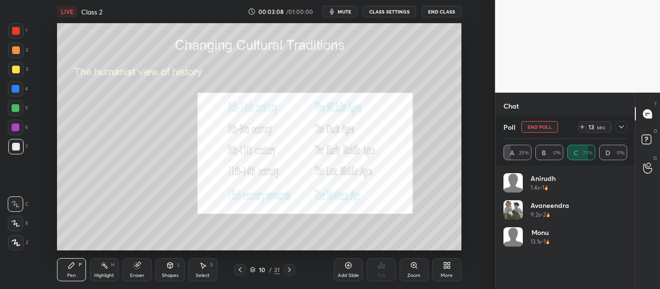
click at [240, 269] on icon at bounding box center [240, 270] width 3 height 5
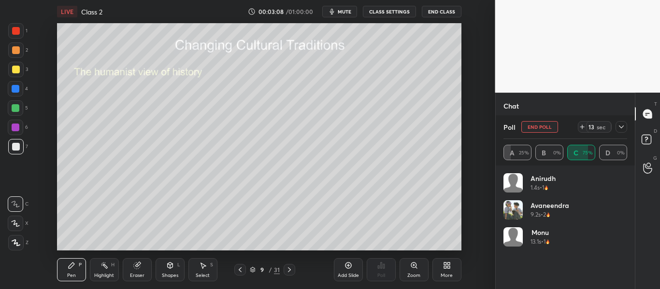
click at [240, 269] on icon at bounding box center [240, 270] width 3 height 5
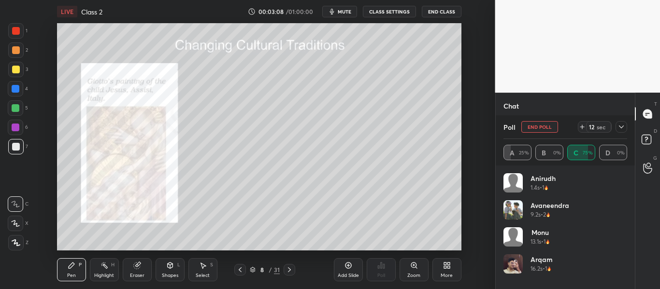
click at [240, 269] on icon at bounding box center [240, 270] width 3 height 5
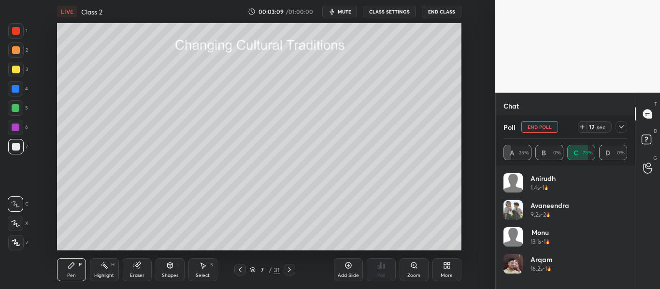
click at [240, 269] on icon at bounding box center [240, 270] width 3 height 5
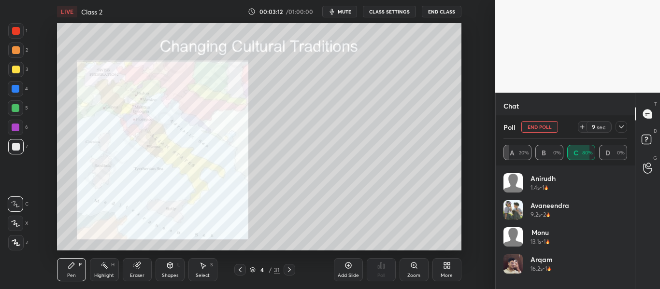
scroll to position [822, 0]
click at [287, 268] on icon at bounding box center [289, 270] width 8 height 8
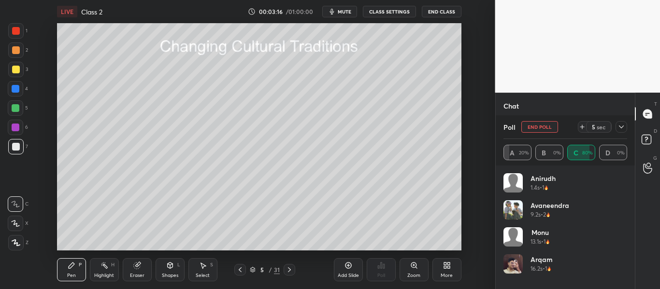
click at [287, 268] on icon at bounding box center [289, 270] width 8 height 8
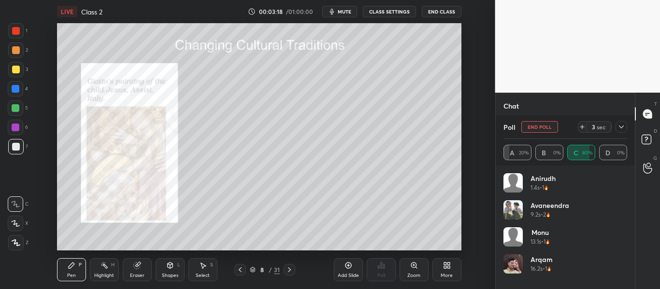
click at [287, 268] on icon at bounding box center [289, 270] width 8 height 8
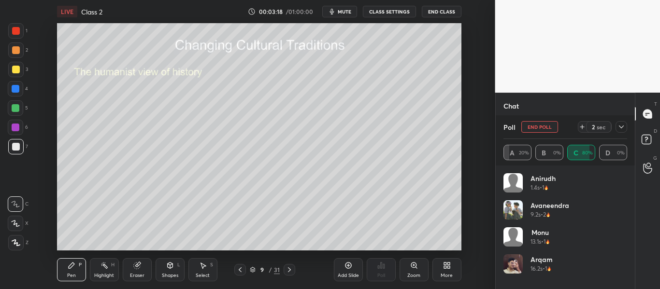
click at [287, 268] on icon at bounding box center [289, 270] width 8 height 8
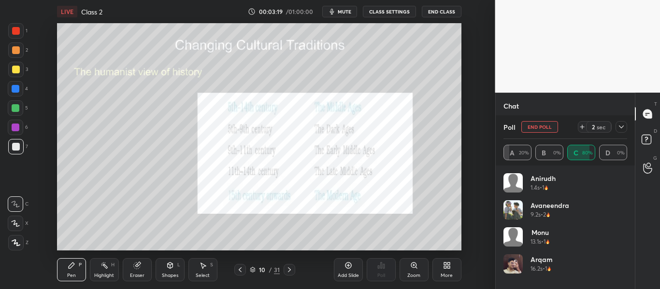
click at [287, 268] on icon at bounding box center [289, 270] width 8 height 8
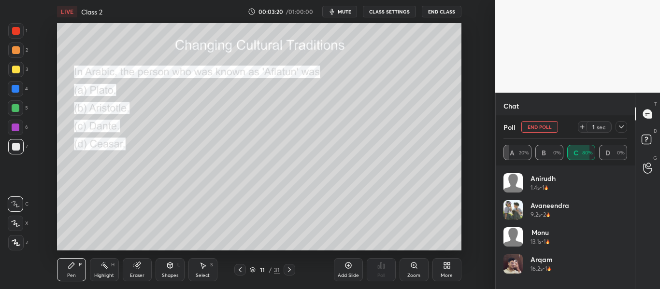
click at [287, 268] on icon at bounding box center [289, 270] width 8 height 8
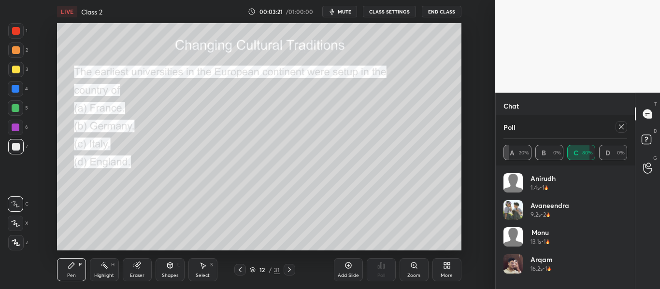
click at [287, 268] on icon at bounding box center [289, 270] width 8 height 8
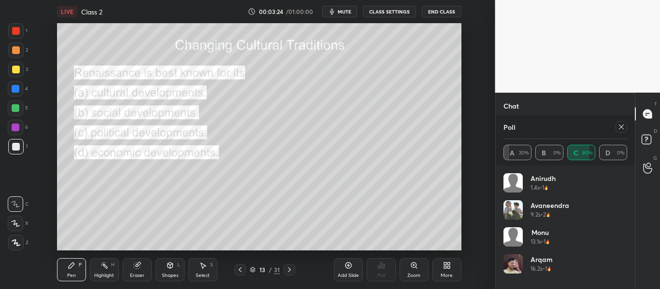
click at [620, 130] on icon at bounding box center [621, 127] width 8 height 8
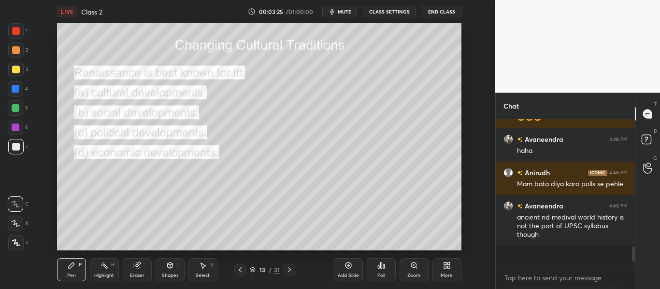
scroll to position [136, 136]
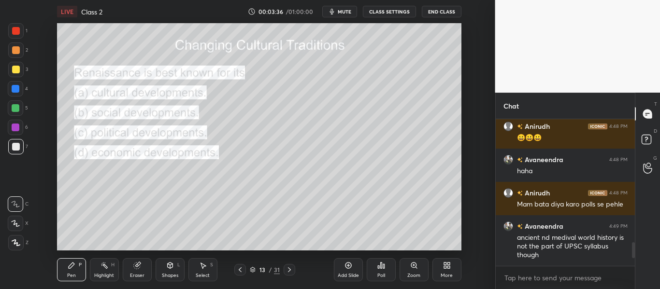
click at [390, 272] on div "Poll" at bounding box center [381, 269] width 29 height 23
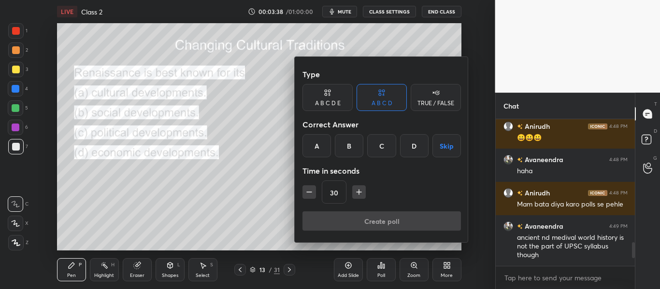
click at [306, 147] on div "A" at bounding box center [316, 145] width 28 height 23
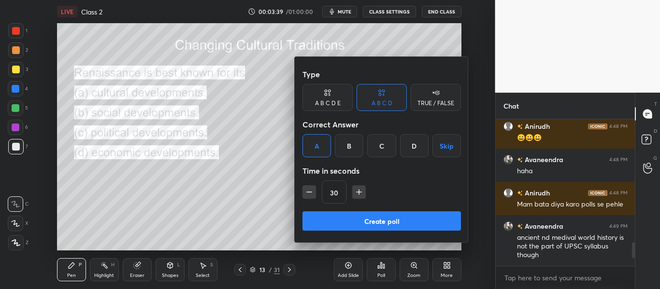
click at [324, 225] on button "Create poll" at bounding box center [381, 221] width 158 height 19
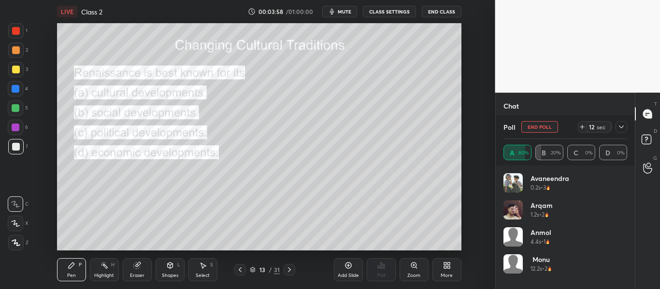
scroll to position [841, 0]
click at [620, 127] on icon at bounding box center [621, 127] width 8 height 8
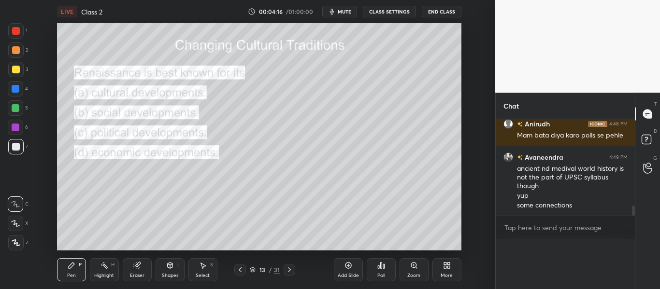
scroll to position [826, 0]
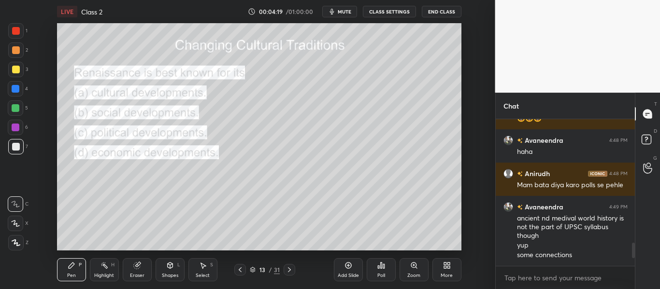
click at [290, 272] on icon at bounding box center [289, 270] width 8 height 8
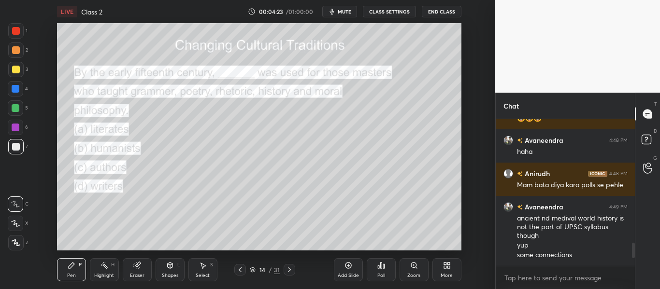
click at [376, 258] on div "Poll" at bounding box center [381, 270] width 29 height 54
click at [379, 267] on icon at bounding box center [378, 267] width 1 height 2
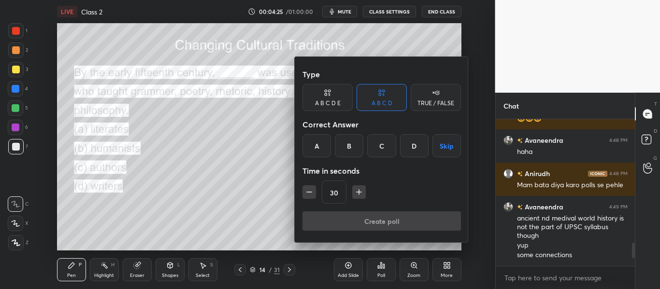
click at [340, 145] on div "B" at bounding box center [349, 145] width 28 height 23
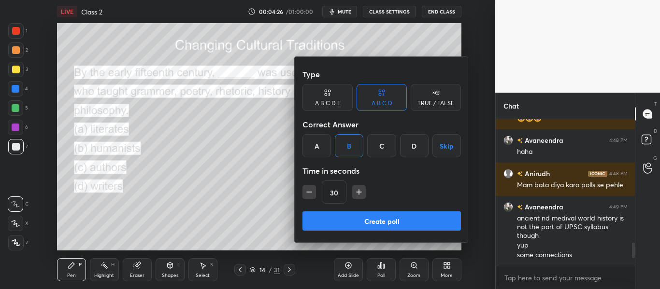
click at [340, 226] on button "Create poll" at bounding box center [381, 221] width 158 height 19
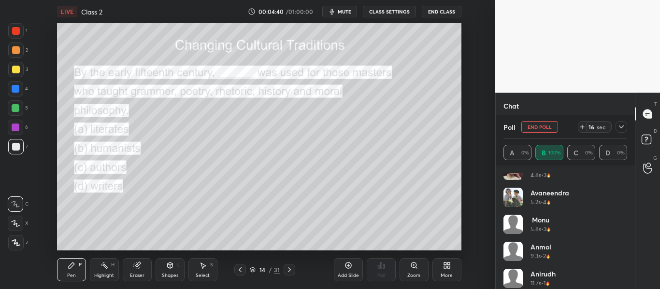
scroll to position [19, 0]
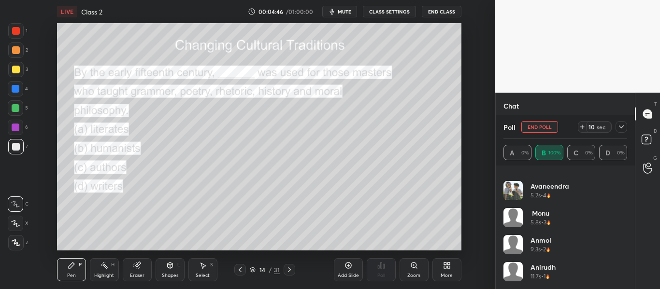
click at [288, 270] on icon at bounding box center [289, 270] width 8 height 8
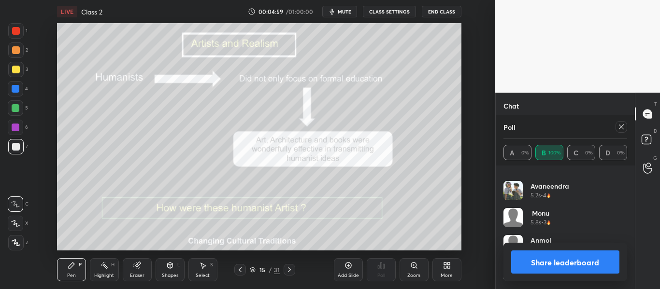
click at [522, 270] on button "Share leaderboard" at bounding box center [565, 262] width 109 height 23
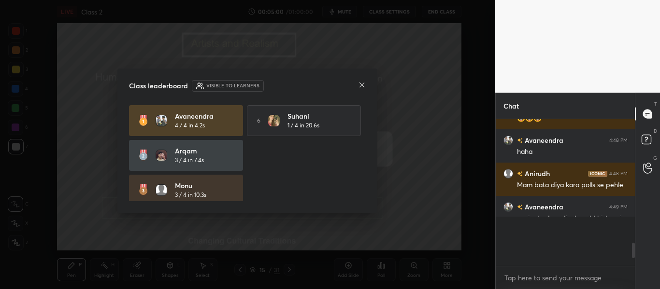
scroll to position [52, 136]
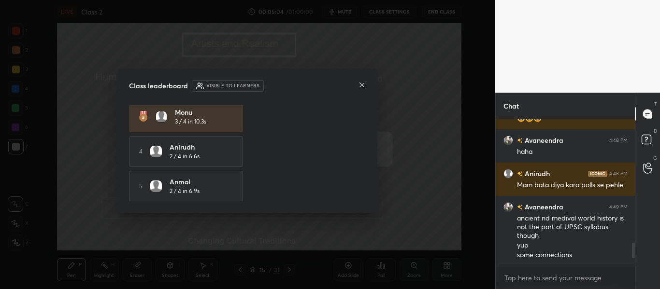
click at [364, 105] on div "[PERSON_NAME] 4 / 4 in 4.2s 6 [PERSON_NAME] 1 / 4 in 20.6s Arqam 3 / 4 in 7.4s …" at bounding box center [247, 153] width 237 height 97
click at [364, 90] on div at bounding box center [362, 86] width 8 height 10
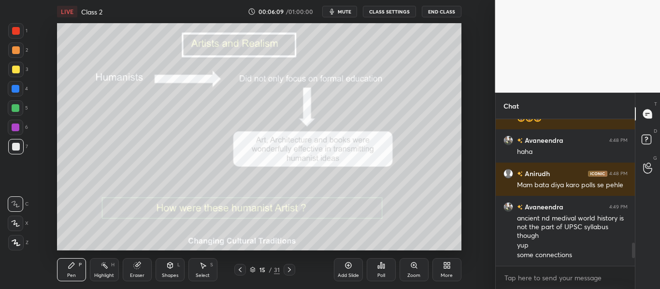
scroll to position [825, 0]
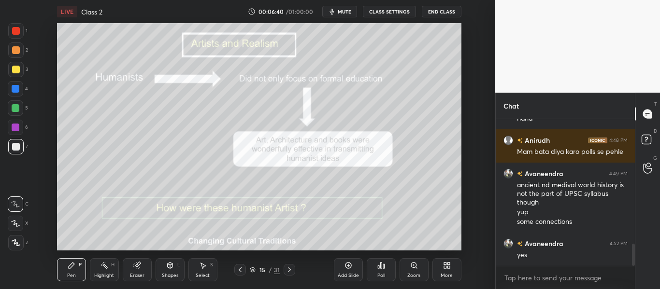
click at [291, 271] on icon at bounding box center [289, 270] width 8 height 8
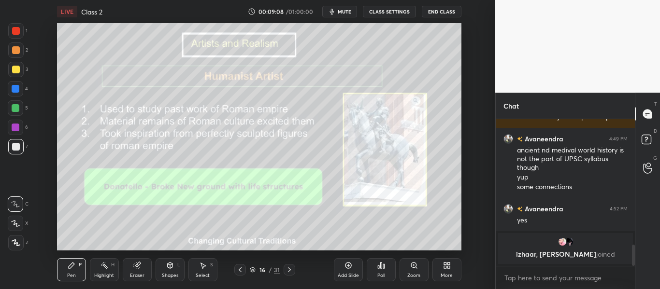
scroll to position [802, 0]
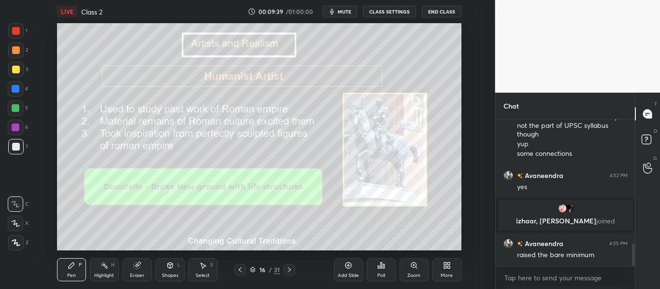
click at [284, 269] on div at bounding box center [289, 270] width 12 height 12
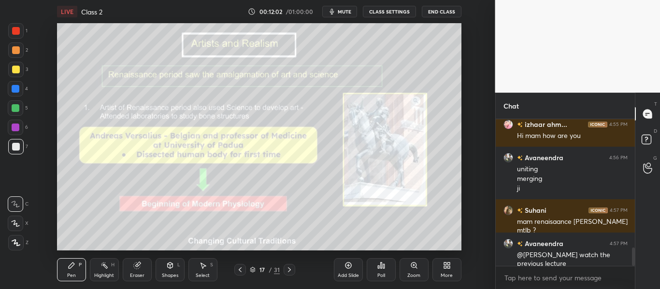
scroll to position [1017, 0]
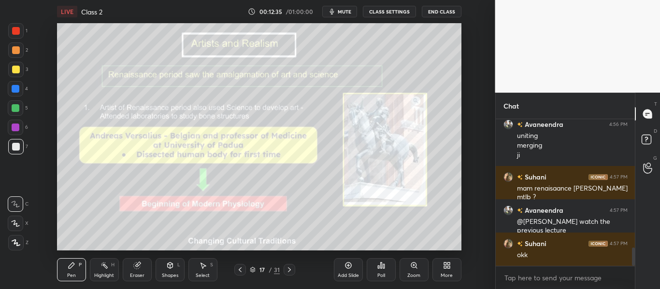
click at [291, 261] on div "Pen P Highlight H Eraser Shapes L Select S 17 / 31 Add Slide Poll Zoom More" at bounding box center [259, 270] width 404 height 39
click at [290, 265] on div at bounding box center [289, 270] width 12 height 12
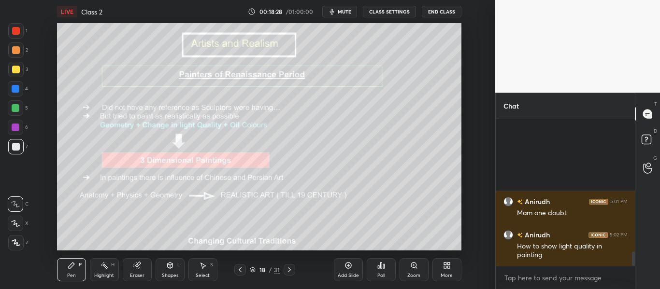
scroll to position [1334, 0]
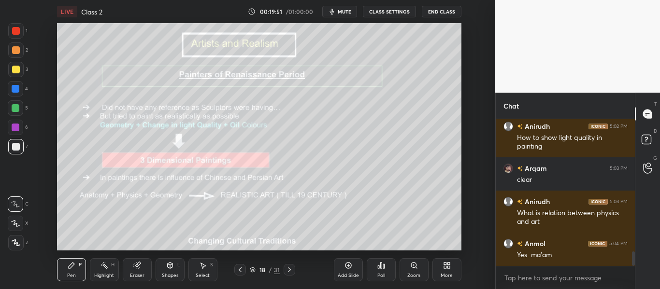
click at [286, 268] on icon at bounding box center [289, 270] width 8 height 8
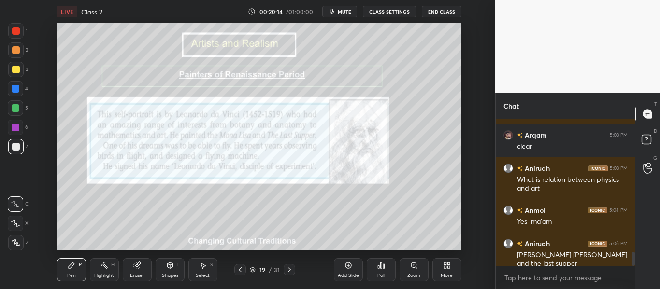
scroll to position [1401, 0]
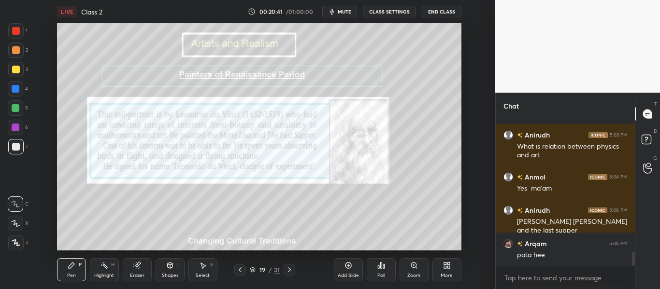
click at [291, 272] on icon at bounding box center [289, 270] width 8 height 8
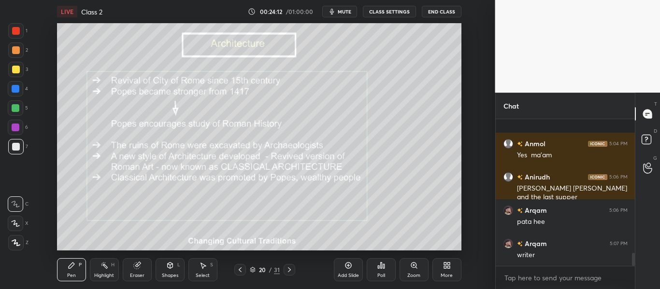
scroll to position [1510, 0]
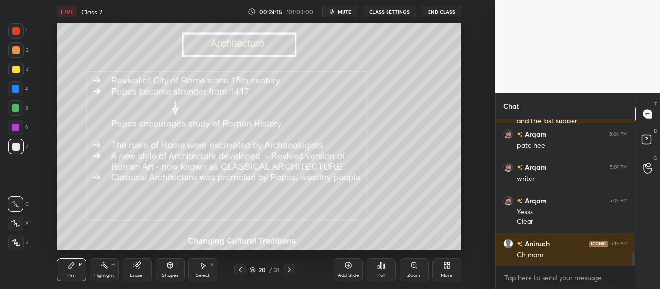
click at [291, 275] on div at bounding box center [289, 270] width 12 height 12
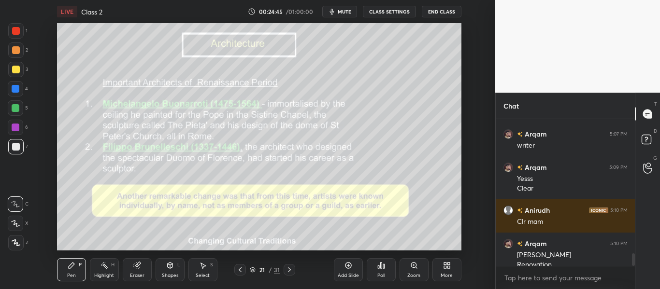
scroll to position [1553, 0]
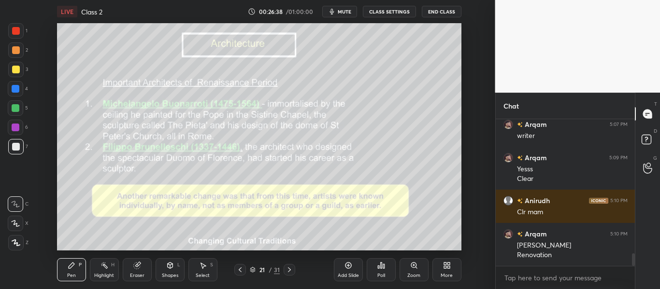
click at [344, 14] on span "mute" at bounding box center [345, 11] width 14 height 7
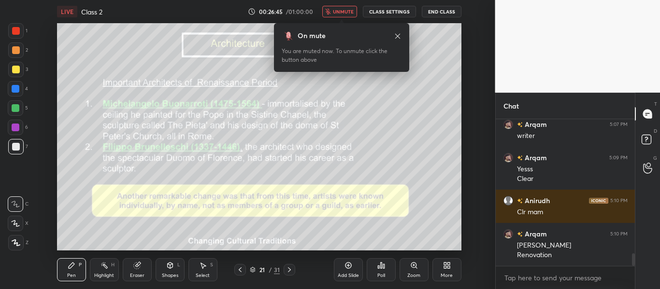
click at [344, 14] on span "unmute" at bounding box center [343, 11] width 21 height 7
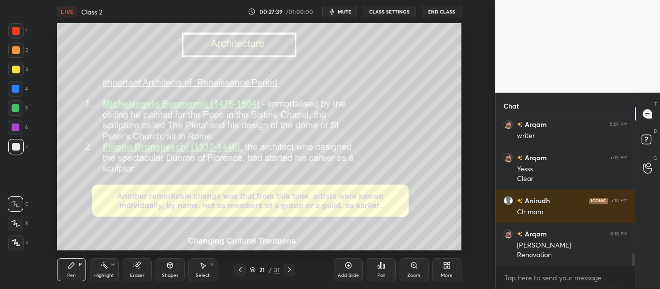
click at [290, 274] on div at bounding box center [289, 270] width 12 height 12
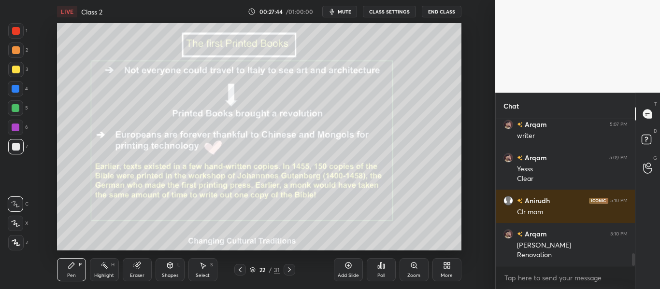
click at [243, 271] on icon at bounding box center [240, 270] width 8 height 8
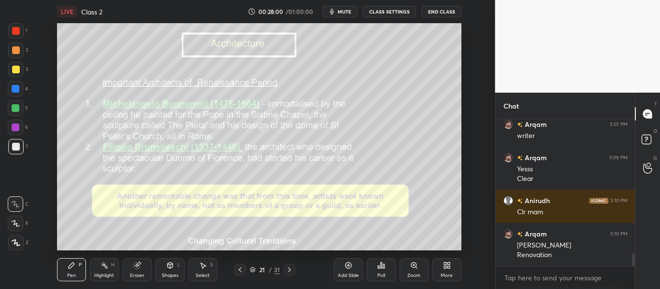
click at [423, 216] on div "Setting up your live class Poll for secs No correct answer Start poll" at bounding box center [259, 136] width 456 height 227
drag, startPoint x: 284, startPoint y: 275, endPoint x: 289, endPoint y: 272, distance: 5.4
click at [289, 272] on div at bounding box center [289, 270] width 12 height 12
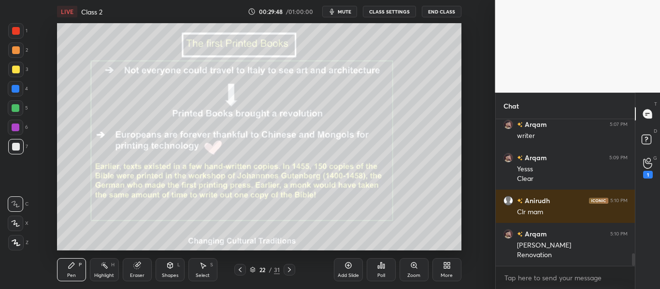
scroll to position [1587, 0]
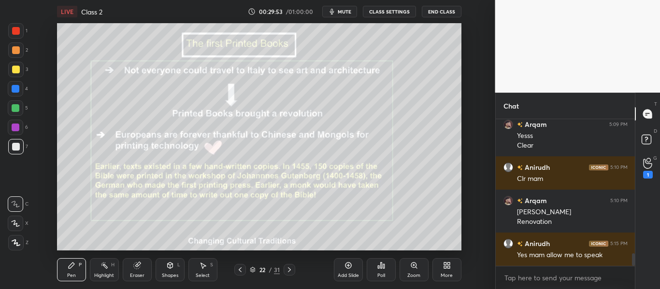
click at [657, 168] on div "G Raise Hand (G) 1" at bounding box center [647, 168] width 25 height 27
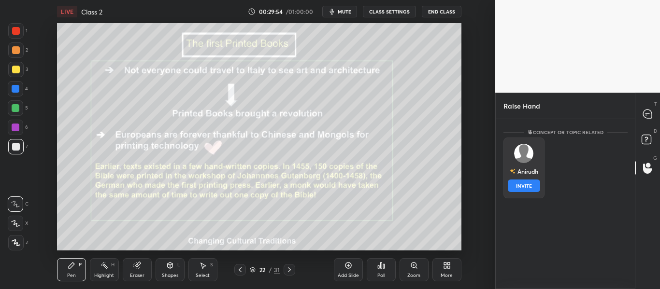
click at [529, 170] on div "[PERSON_NAME] INVITE" at bounding box center [523, 168] width 41 height 61
click at [523, 180] on button "INVITE" at bounding box center [524, 186] width 32 height 13
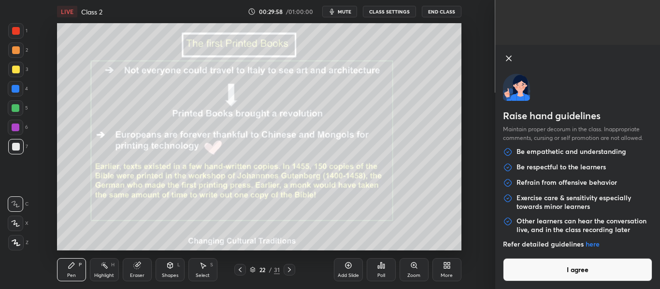
click at [562, 269] on button "I agree" at bounding box center [578, 269] width 150 height 23
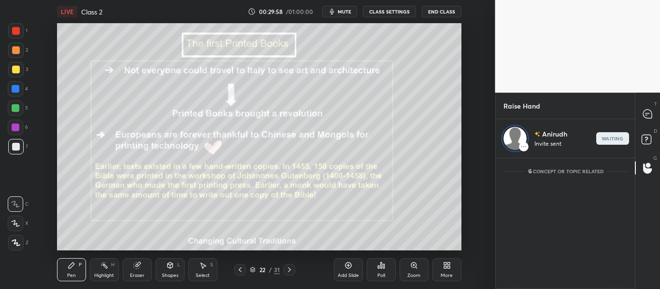
scroll to position [128, 136]
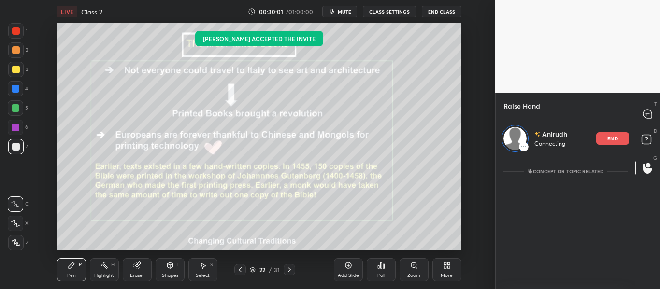
click at [528, 167] on div "Raise Hand [PERSON_NAME] Connecting end Enable hand raising Enable raise hand t…" at bounding box center [577, 191] width 165 height 197
drag, startPoint x: 520, startPoint y: 157, endPoint x: 591, endPoint y: 234, distance: 103.9
click at [633, 263] on div "[PERSON_NAME] Connecting end Enable hand raising Enable raise hand to speak to …" at bounding box center [565, 204] width 140 height 170
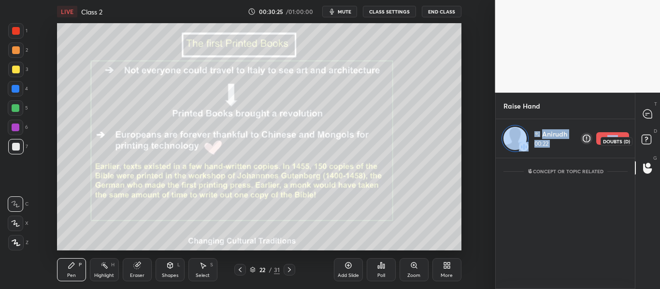
click at [642, 148] on icon at bounding box center [647, 140] width 17 height 17
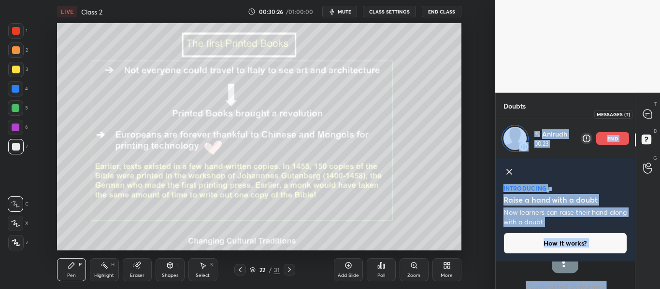
click at [649, 115] on icon at bounding box center [647, 114] width 9 height 9
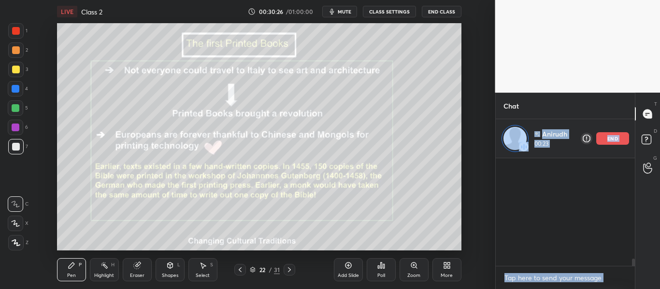
scroll to position [105, 136]
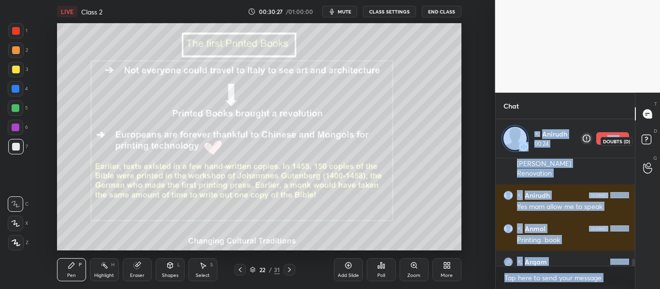
click at [650, 140] on rect at bounding box center [645, 139] width 9 height 9
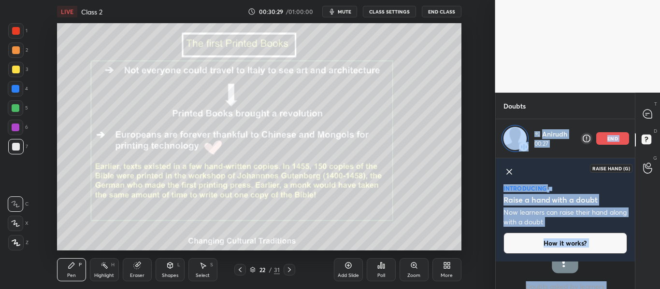
click at [639, 169] on div at bounding box center [647, 167] width 19 height 17
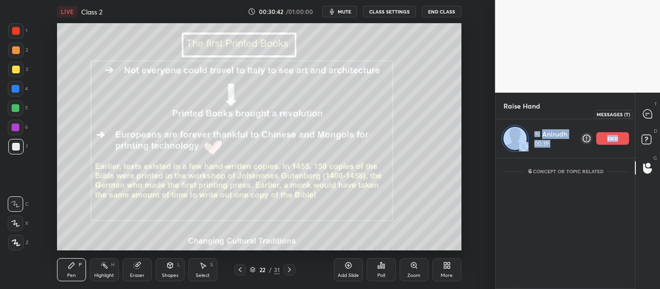
click at [648, 115] on icon at bounding box center [647, 114] width 9 height 9
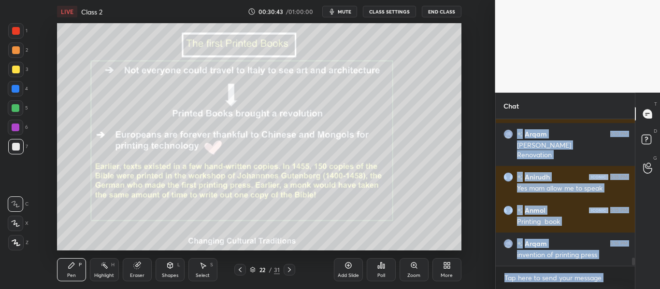
scroll to position [1738, 0]
click at [649, 134] on icon at bounding box center [647, 140] width 17 height 17
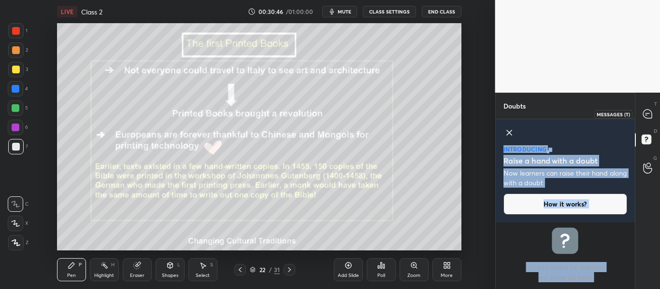
click at [647, 111] on icon at bounding box center [647, 114] width 9 height 9
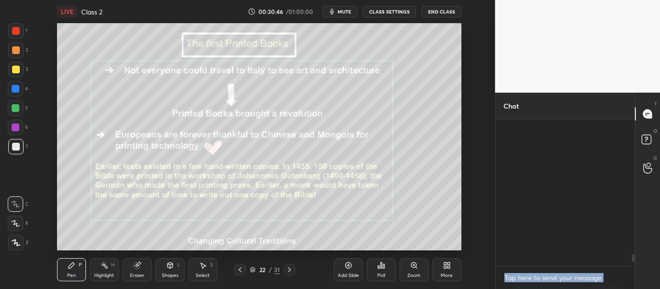
scroll to position [144, 136]
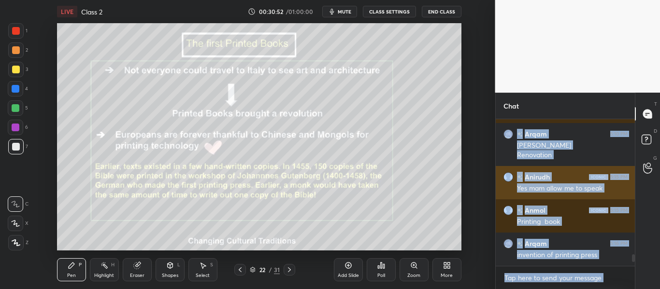
click at [566, 187] on div "Yes mam allow me to speak" at bounding box center [572, 189] width 111 height 10
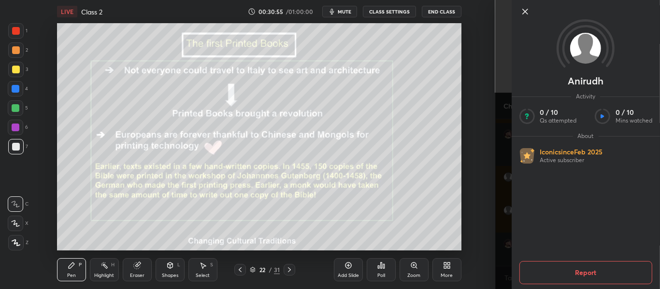
click at [523, 10] on icon at bounding box center [524, 11] width 5 height 5
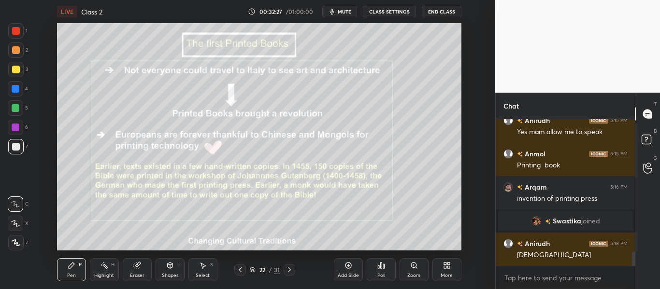
scroll to position [1397, 0]
click at [287, 268] on icon at bounding box center [289, 270] width 8 height 8
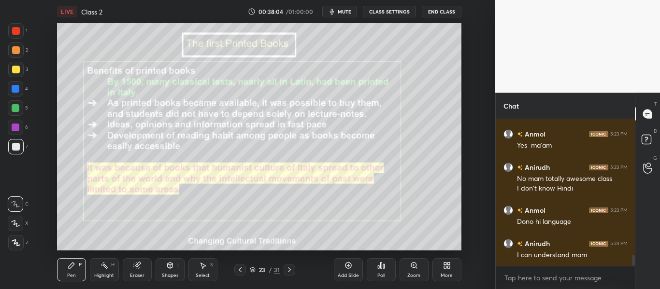
scroll to position [1848, 0]
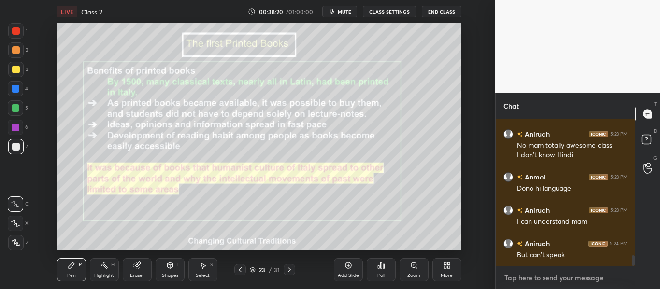
drag, startPoint x: 516, startPoint y: 280, endPoint x: 552, endPoint y: 277, distance: 36.4
click at [541, 280] on textarea at bounding box center [565, 277] width 124 height 15
click at [647, 169] on icon at bounding box center [647, 168] width 9 height 11
click at [650, 170] on icon at bounding box center [647, 169] width 9 height 10
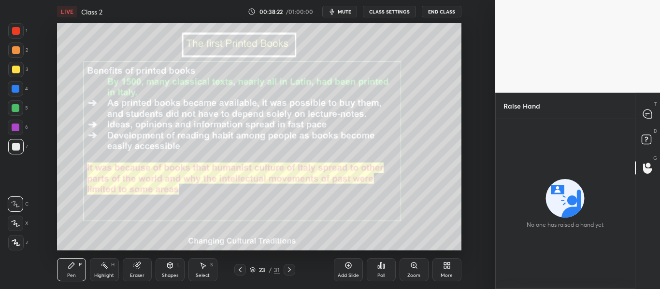
click at [651, 170] on icon at bounding box center [647, 169] width 9 height 10
click at [651, 170] on div at bounding box center [647, 167] width 19 height 17
click at [645, 114] on icon at bounding box center [647, 114] width 9 height 9
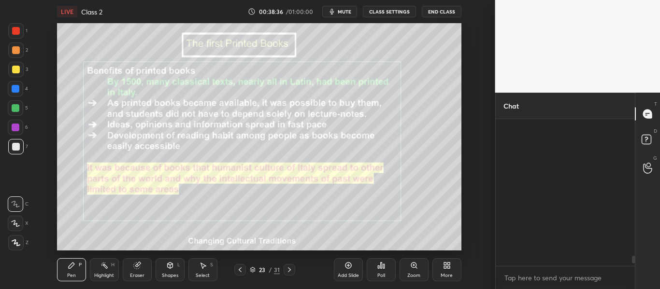
scroll to position [144, 136]
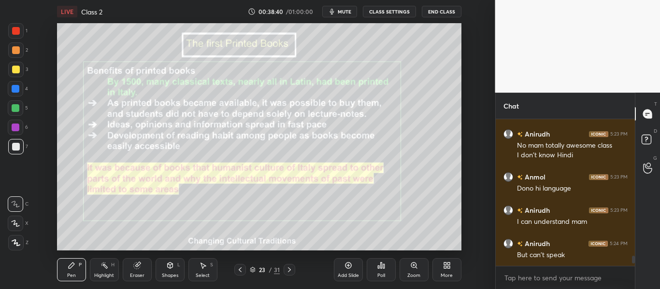
click at [434, 13] on button "End Class" at bounding box center [442, 12] width 40 height 12
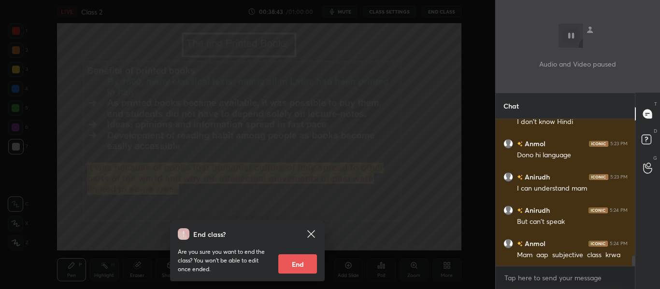
scroll to position [2035, 0]
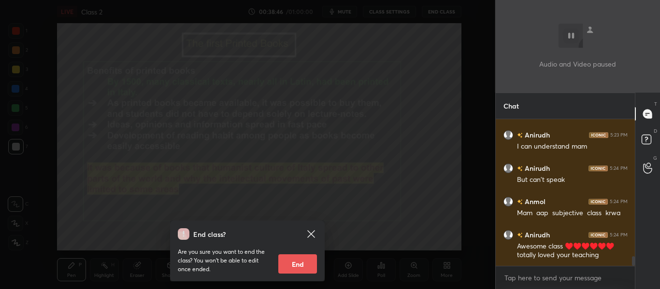
click at [312, 235] on icon at bounding box center [310, 233] width 7 height 7
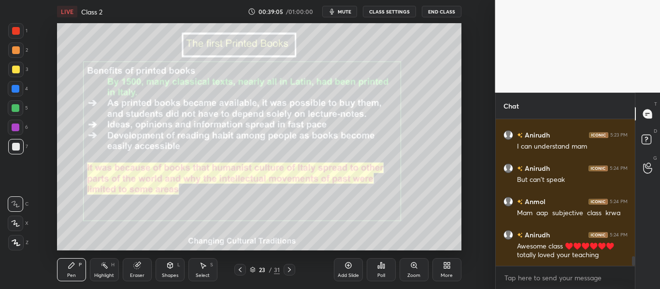
scroll to position [2069, 0]
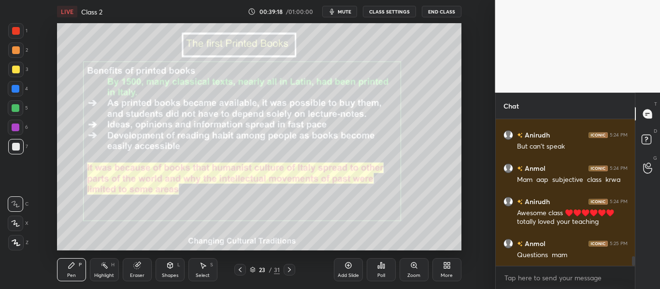
click at [429, 14] on button "End Class" at bounding box center [442, 12] width 40 height 12
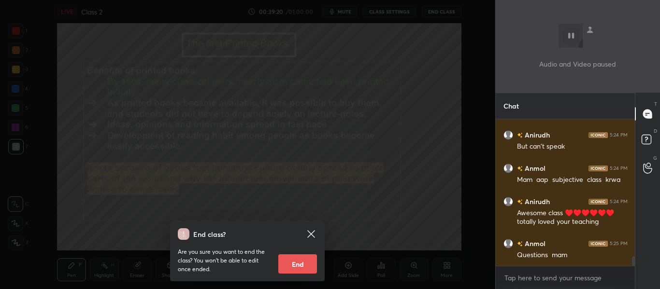
click at [295, 266] on button "End" at bounding box center [297, 263] width 39 height 19
type textarea "x"
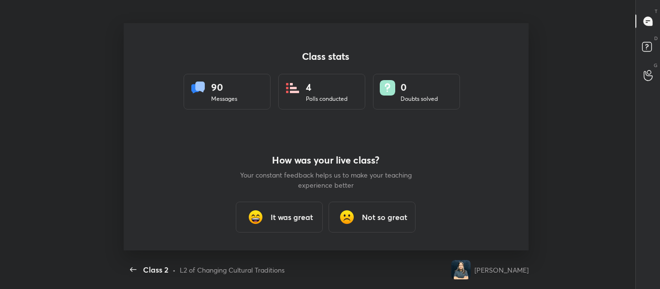
scroll to position [227, 652]
